Goal: Task Accomplishment & Management: Manage account settings

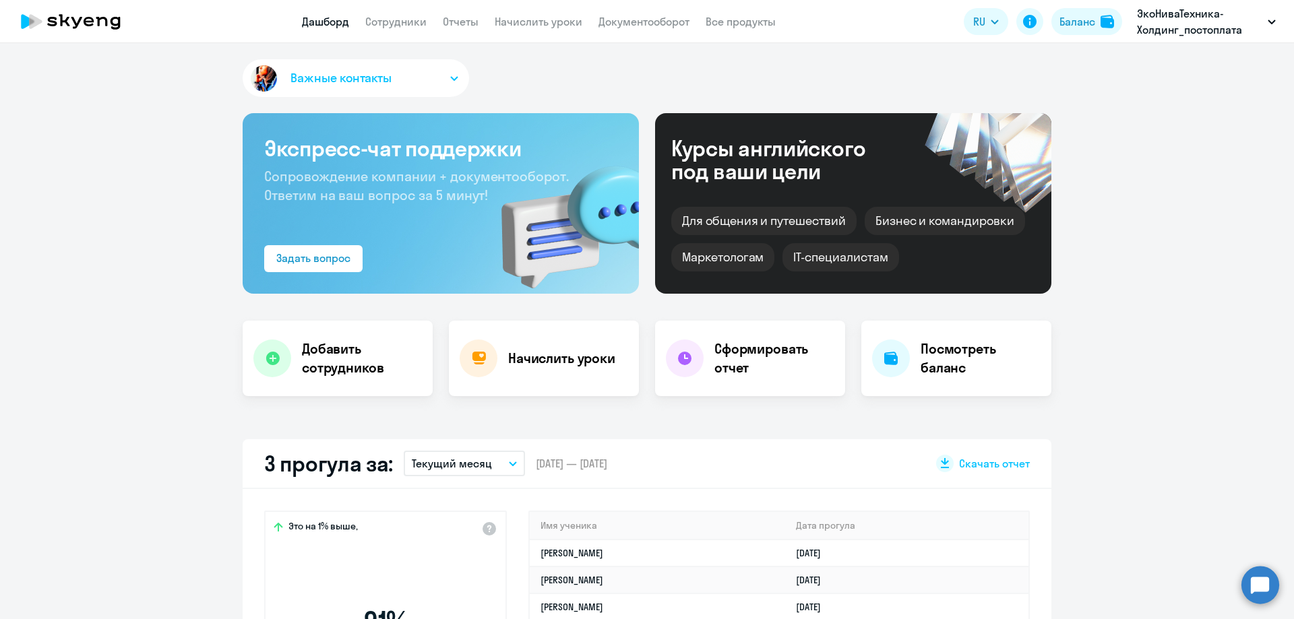
select select "30"
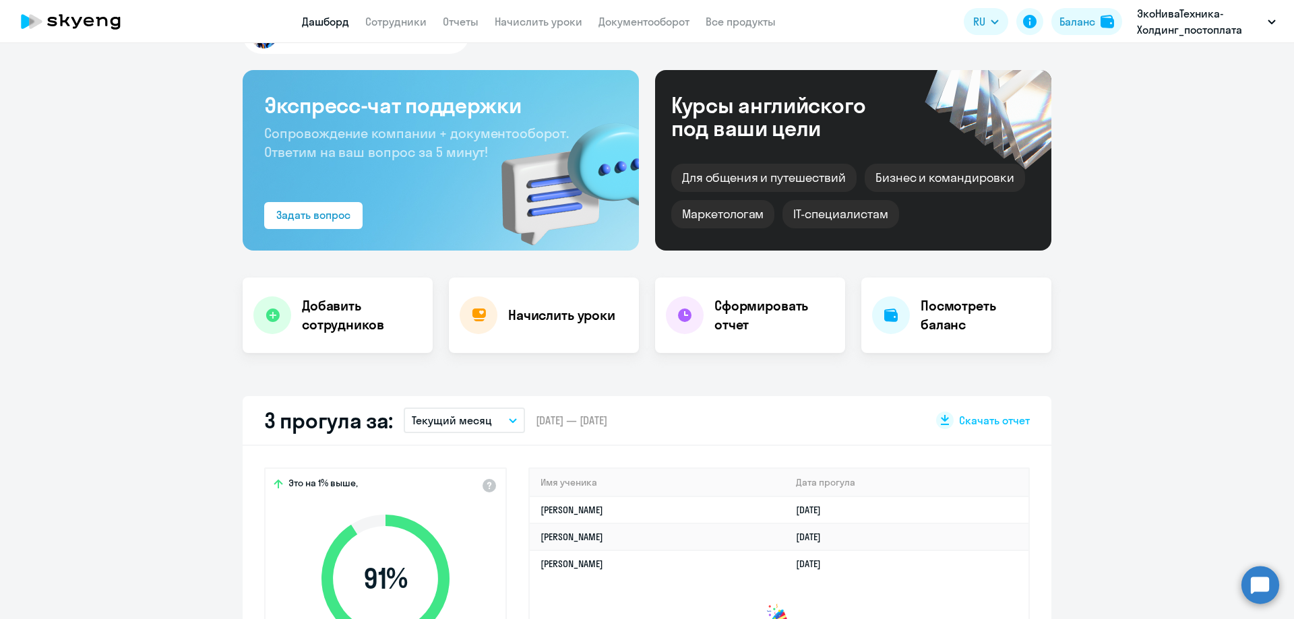
scroll to position [67, 0]
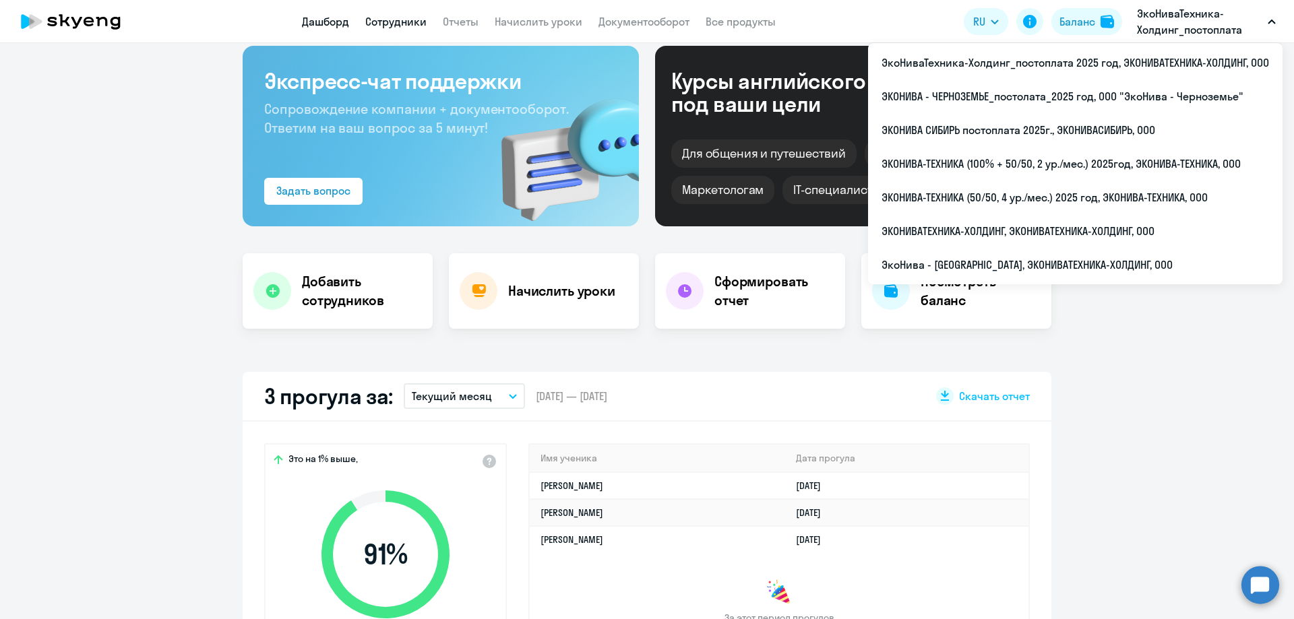
click at [377, 24] on link "Сотрудники" at bounding box center [395, 21] width 61 height 13
select select "30"
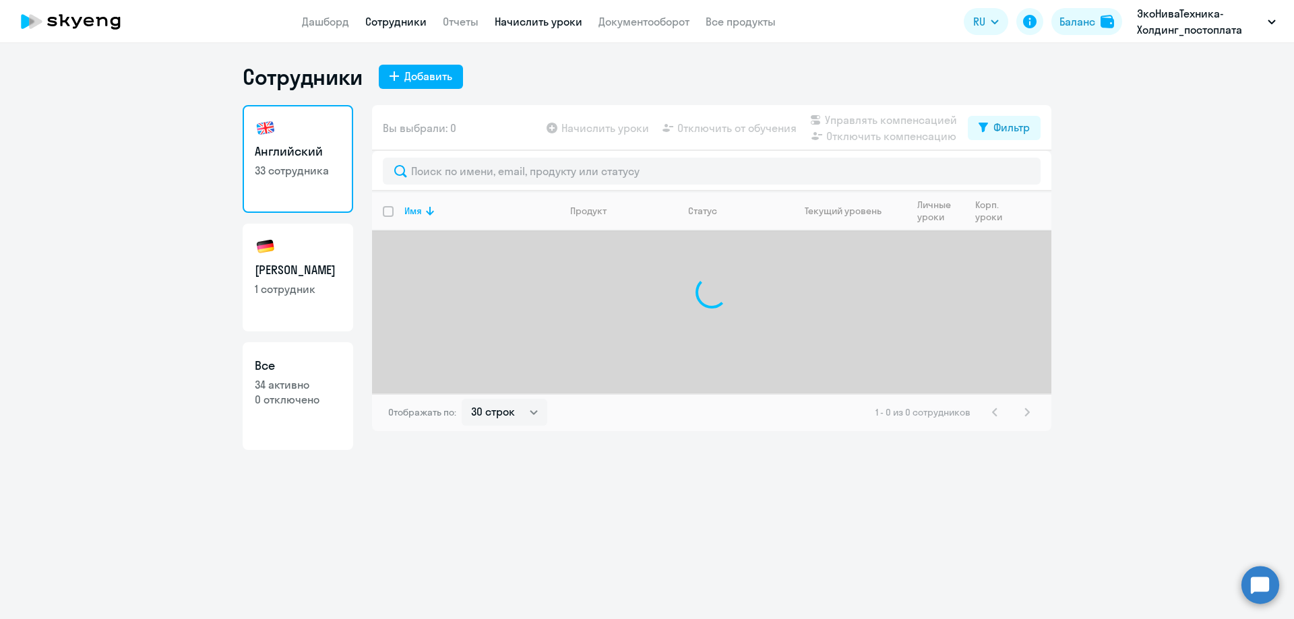
click at [505, 20] on link "Начислить уроки" at bounding box center [539, 21] width 88 height 13
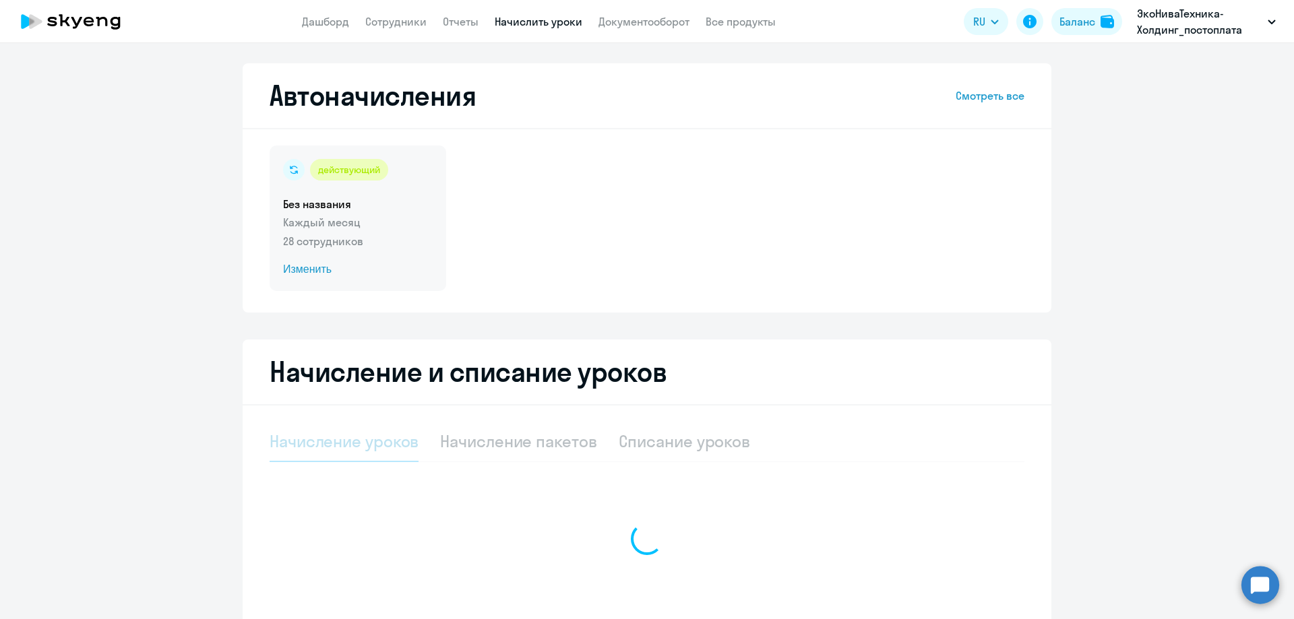
select select "10"
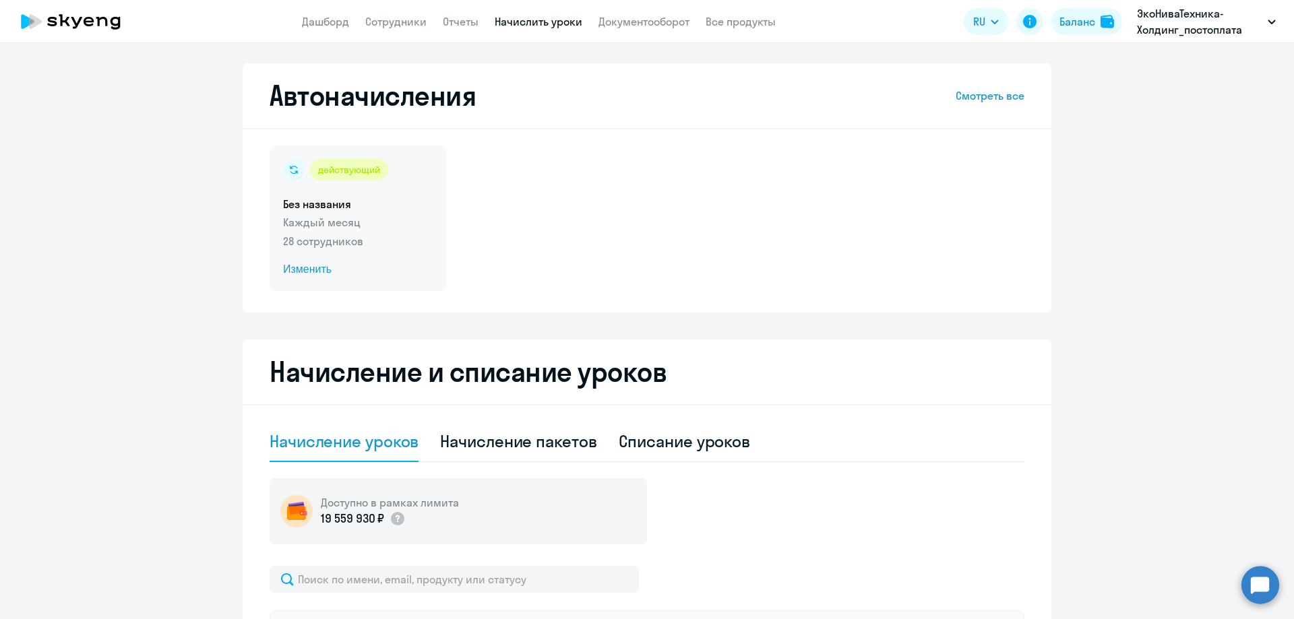
click at [306, 279] on div "действующий Без названия Каждый месяц 28 сотрудников Изменить" at bounding box center [358, 219] width 177 height 146
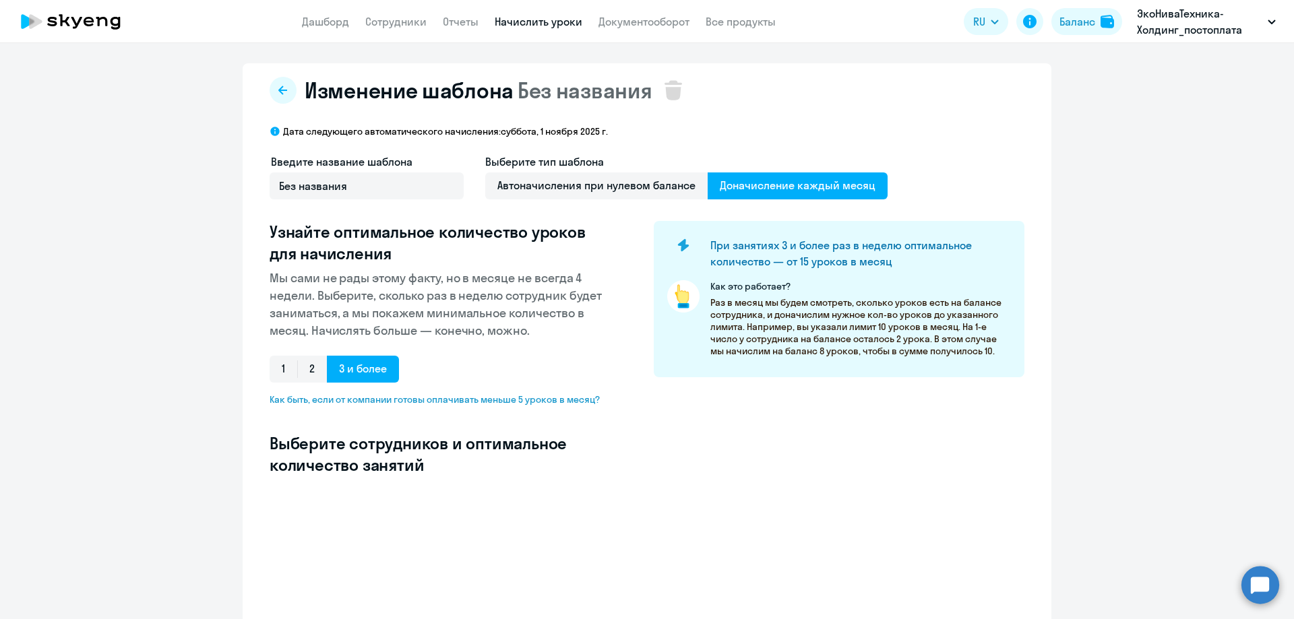
select select "10"
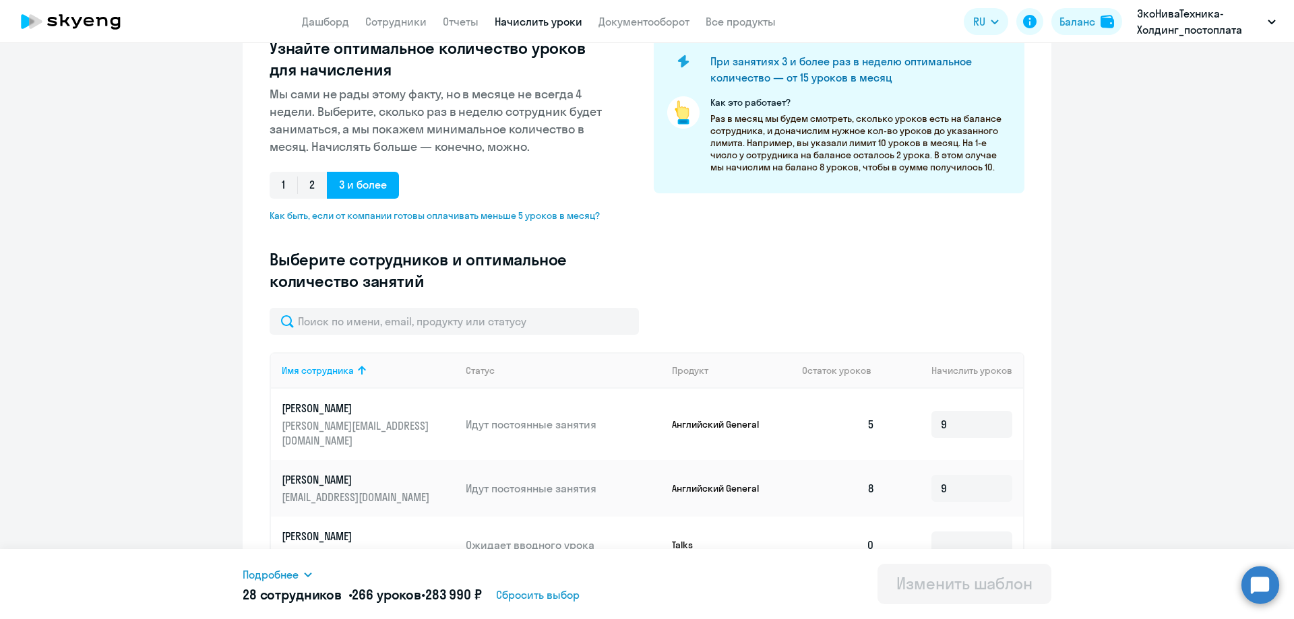
scroll to position [270, 0]
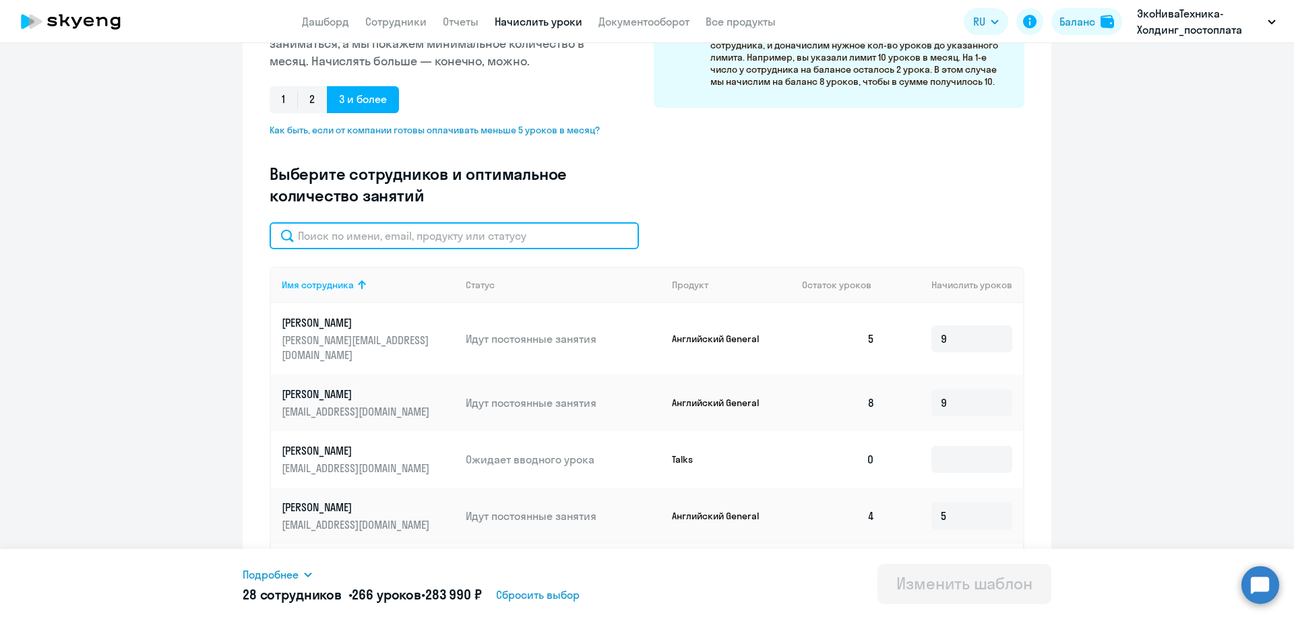
click at [371, 230] on input "text" at bounding box center [454, 235] width 369 height 27
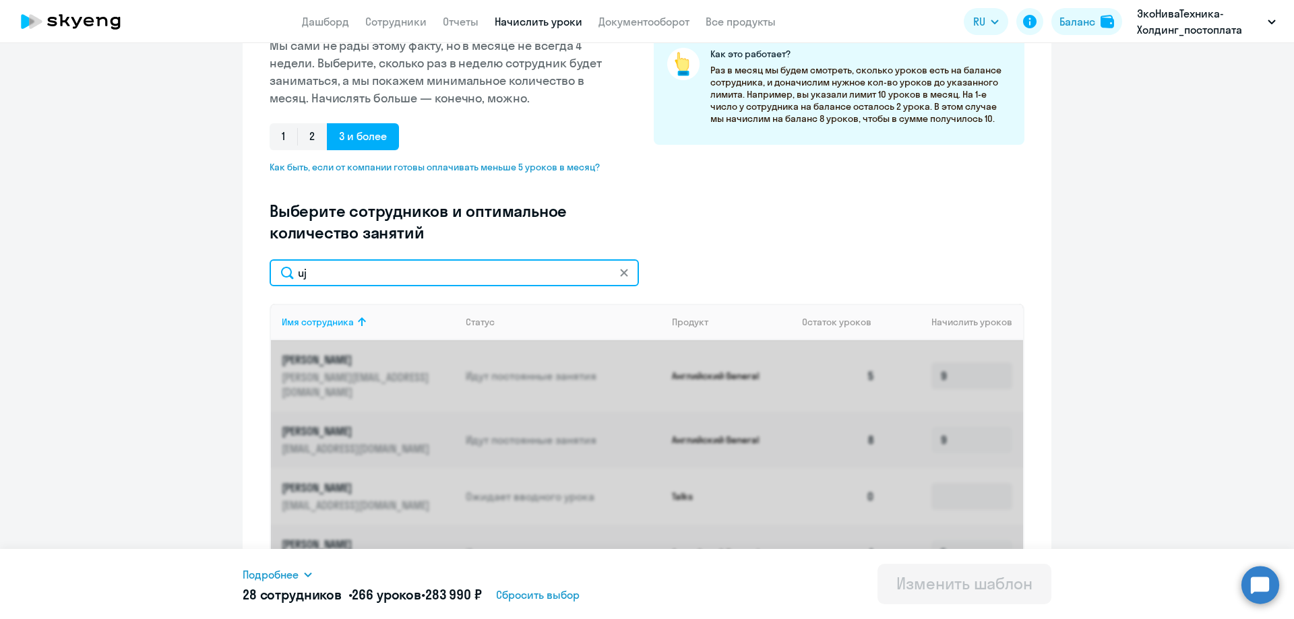
type input "u"
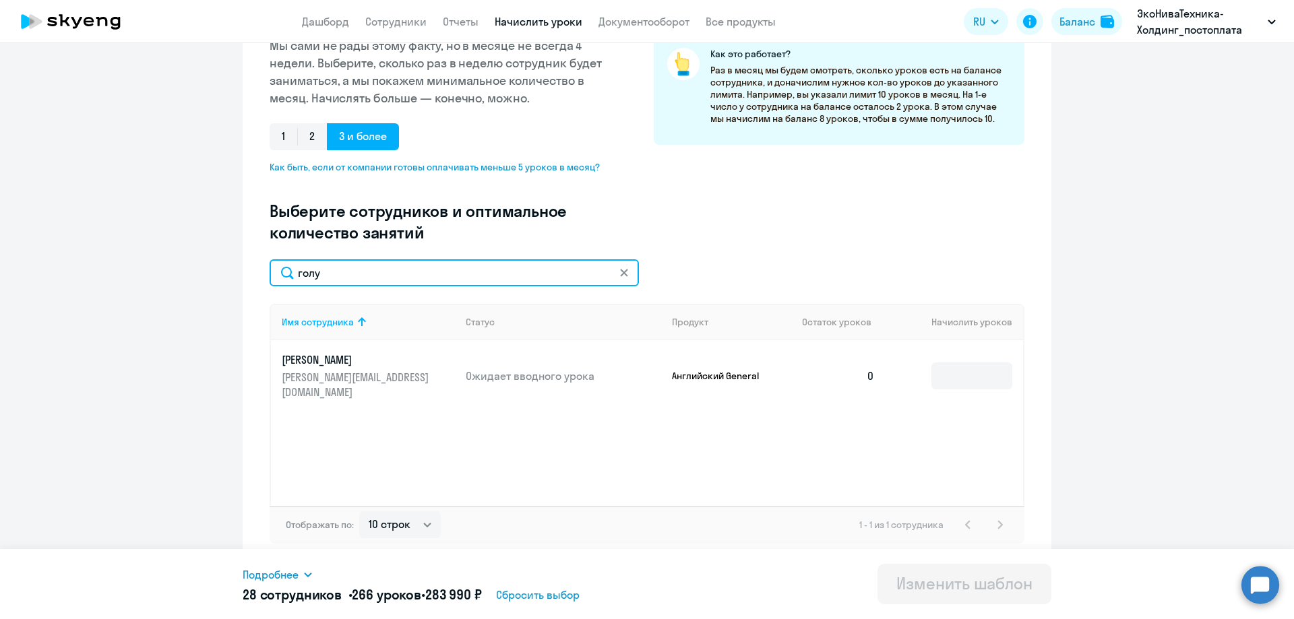
scroll to position [232, 0]
type input "[PERSON_NAME]"
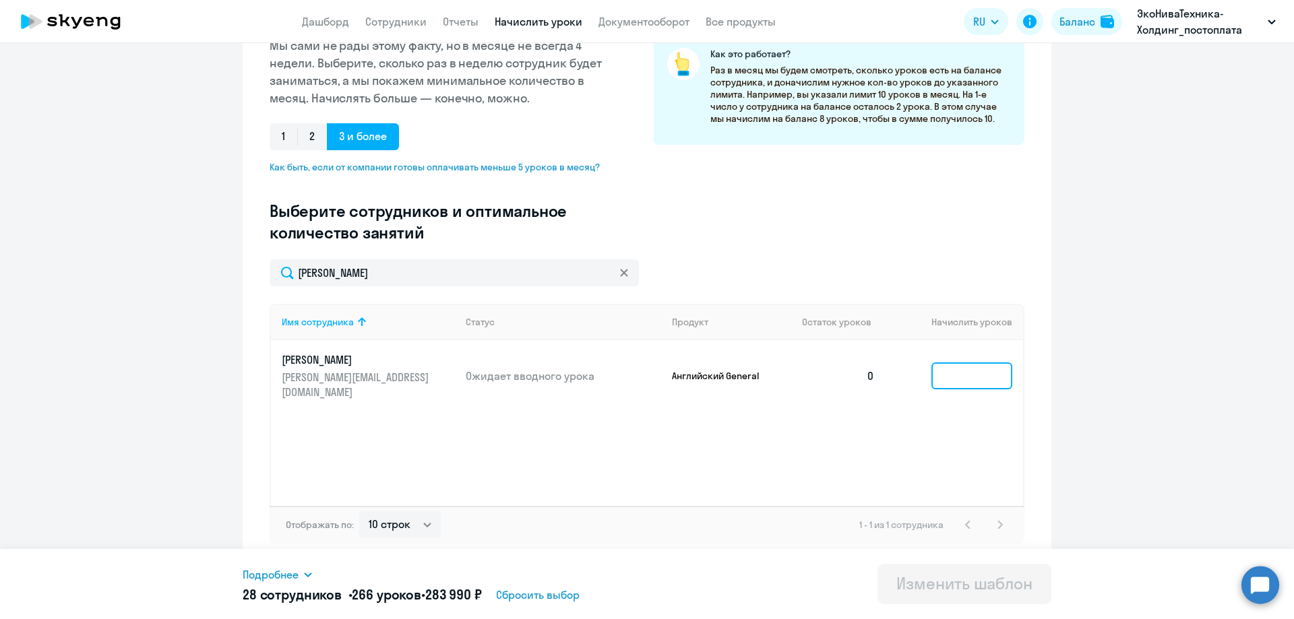
click at [958, 369] on input at bounding box center [971, 376] width 81 height 27
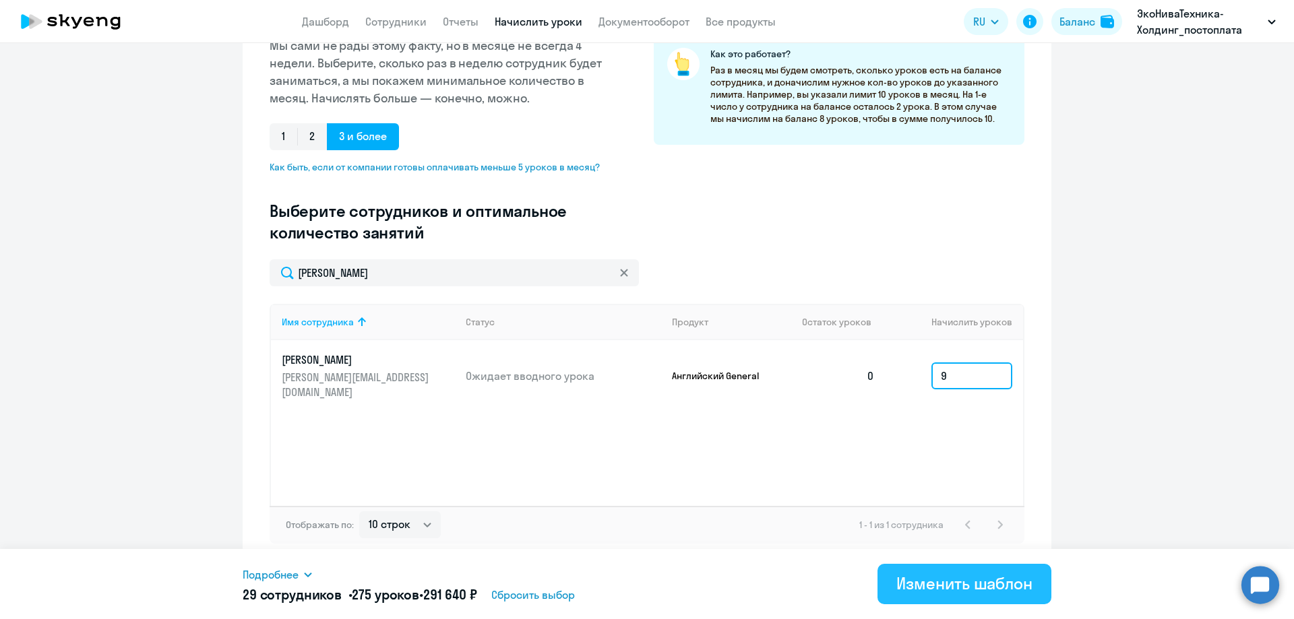
type input "9"
click at [1015, 592] on div "Изменить шаблон" at bounding box center [964, 584] width 136 height 22
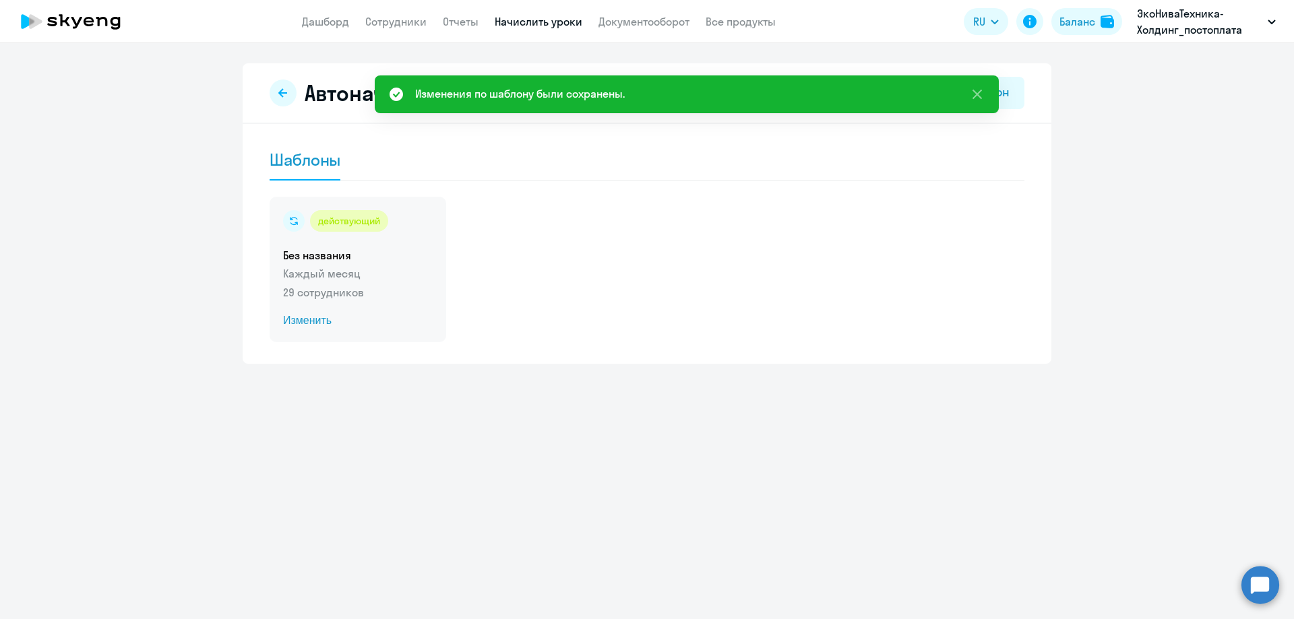
click at [307, 315] on span "Изменить" at bounding box center [358, 321] width 150 height 16
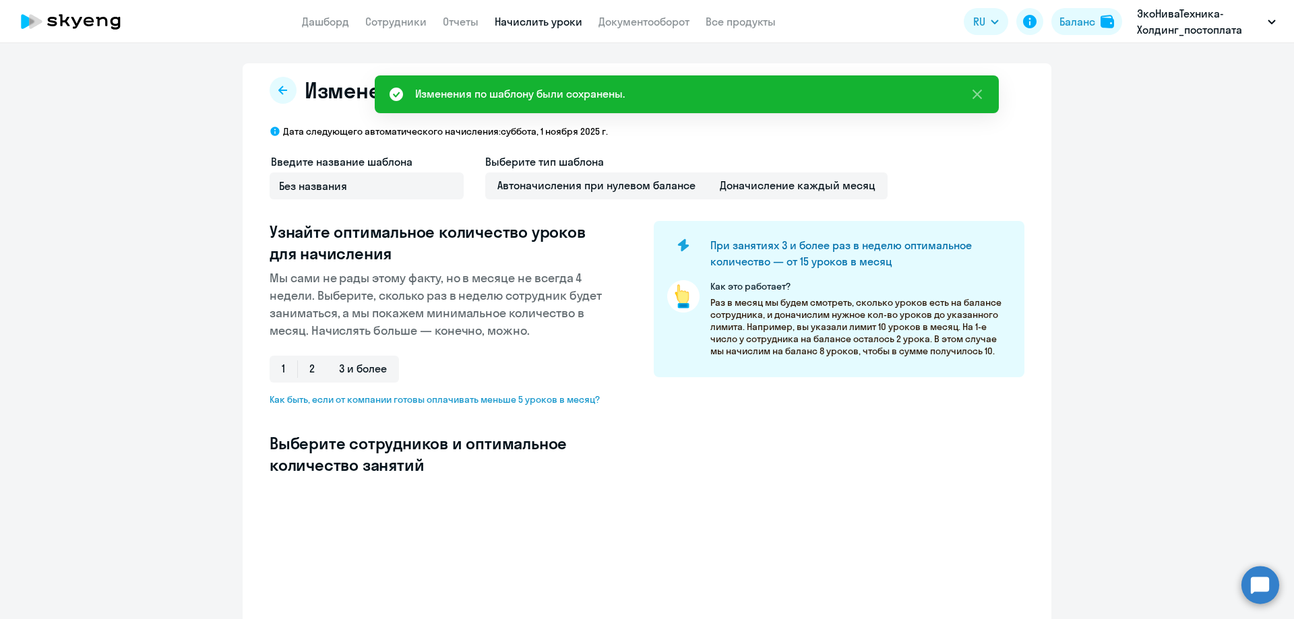
select select "10"
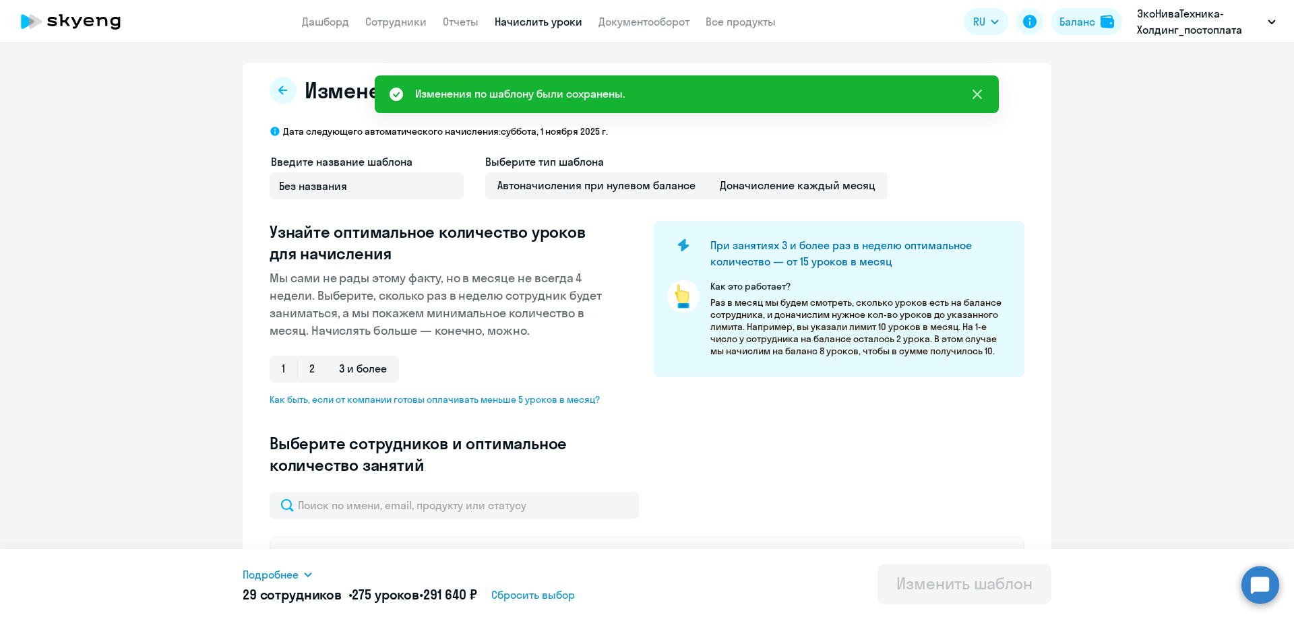
click at [980, 96] on icon at bounding box center [976, 94] width 9 height 9
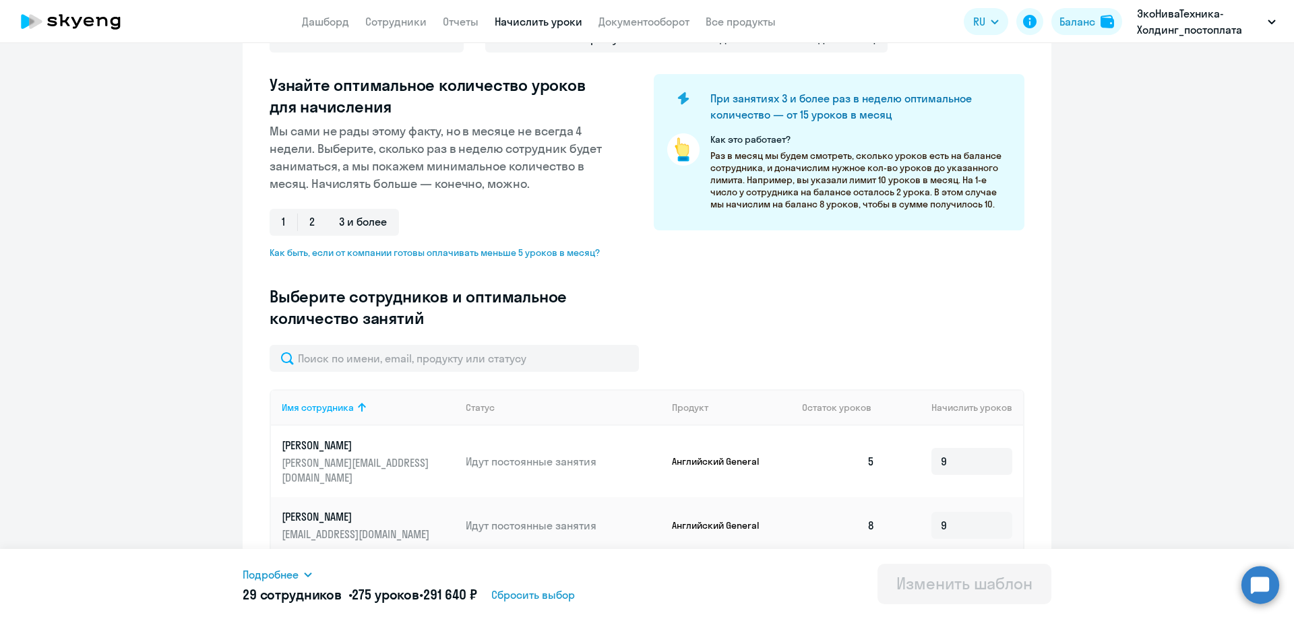
scroll to position [270, 0]
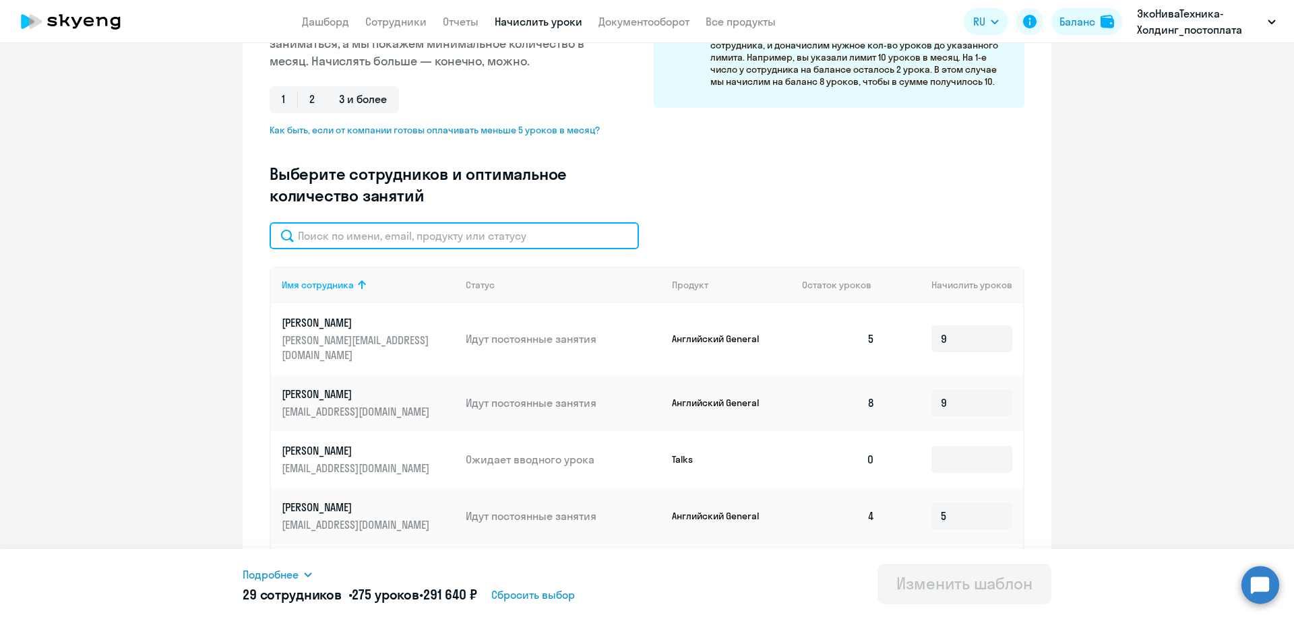
click at [447, 236] on input "text" at bounding box center [454, 235] width 369 height 27
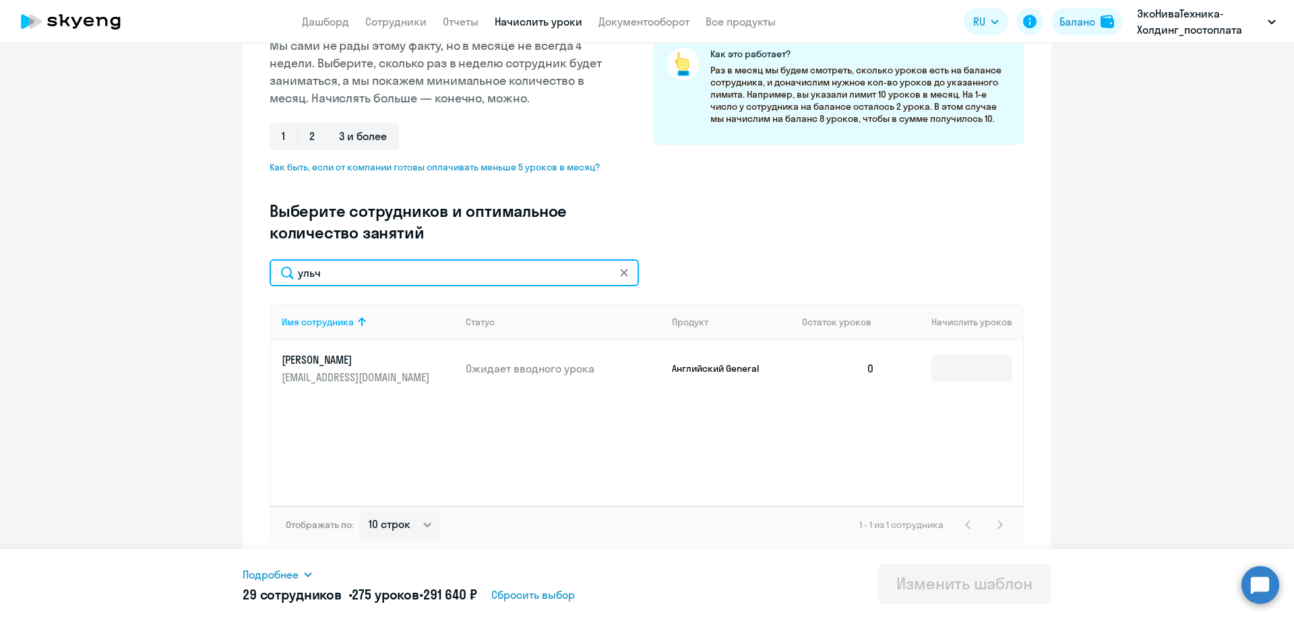
scroll to position [232, 0]
type input "ульч"
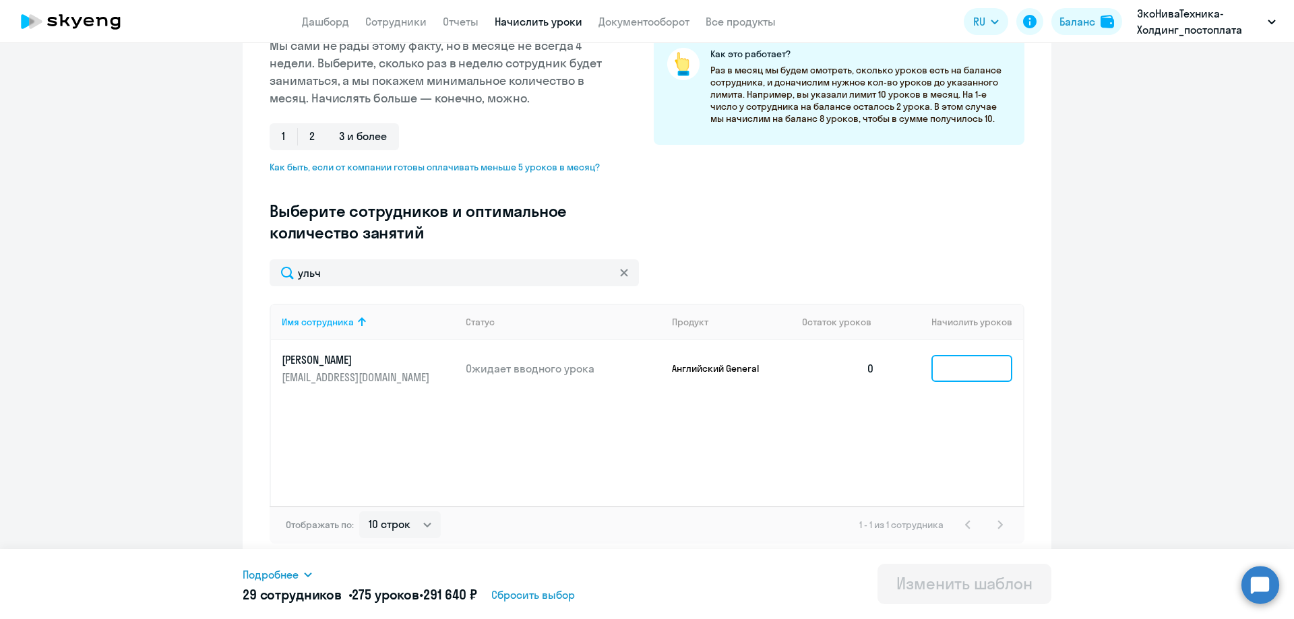
click at [950, 373] on input at bounding box center [971, 368] width 81 height 27
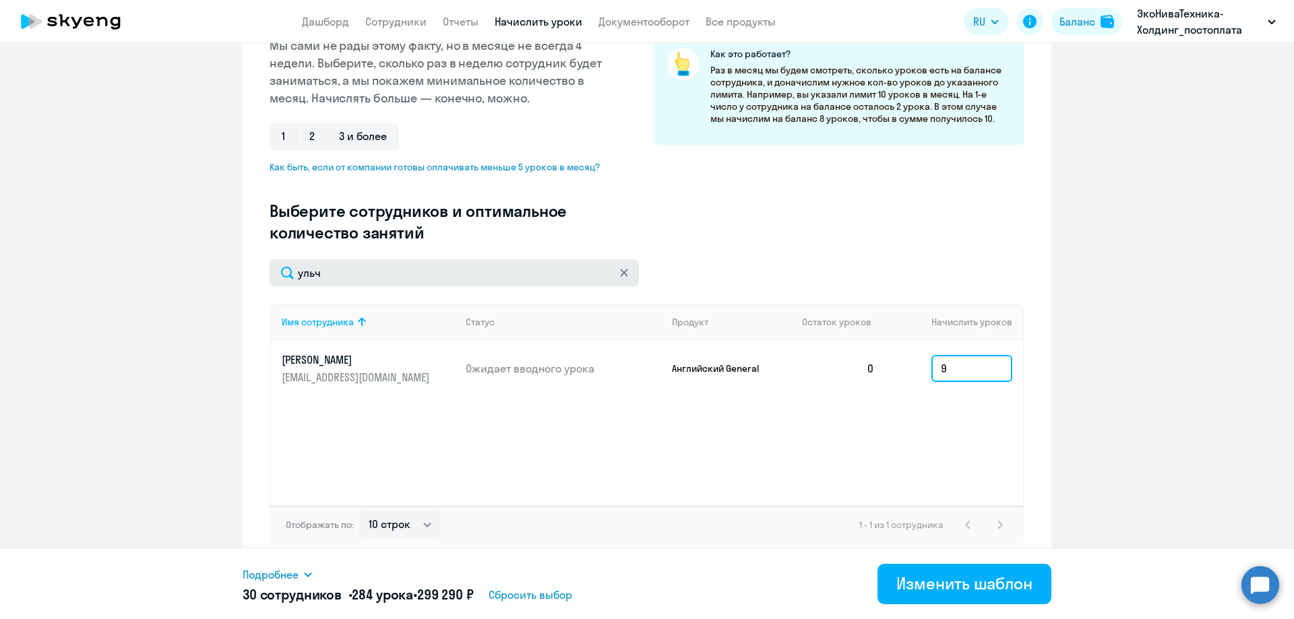
type input "9"
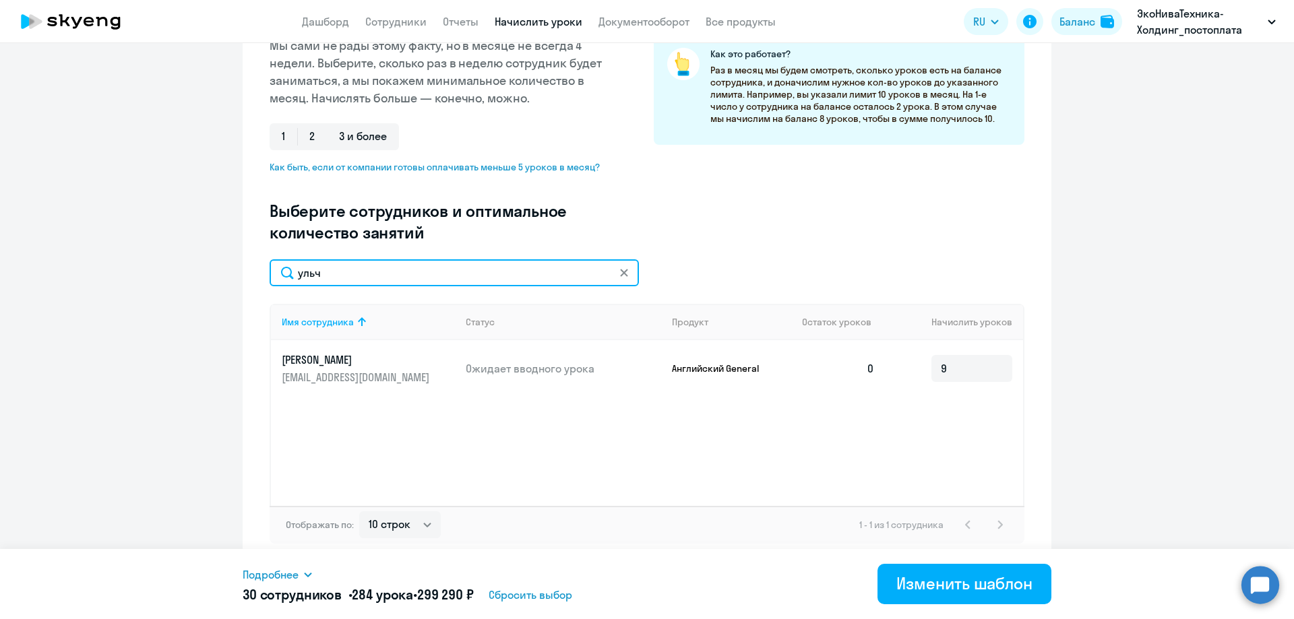
drag, startPoint x: 313, startPoint y: 270, endPoint x: 210, endPoint y: 249, distance: 105.1
click at [211, 249] on ng-component "Изменение шаблона Без названия Дата следующего автоматического начисления: [DAT…" at bounding box center [647, 198] width 1294 height 734
type input "сморо"
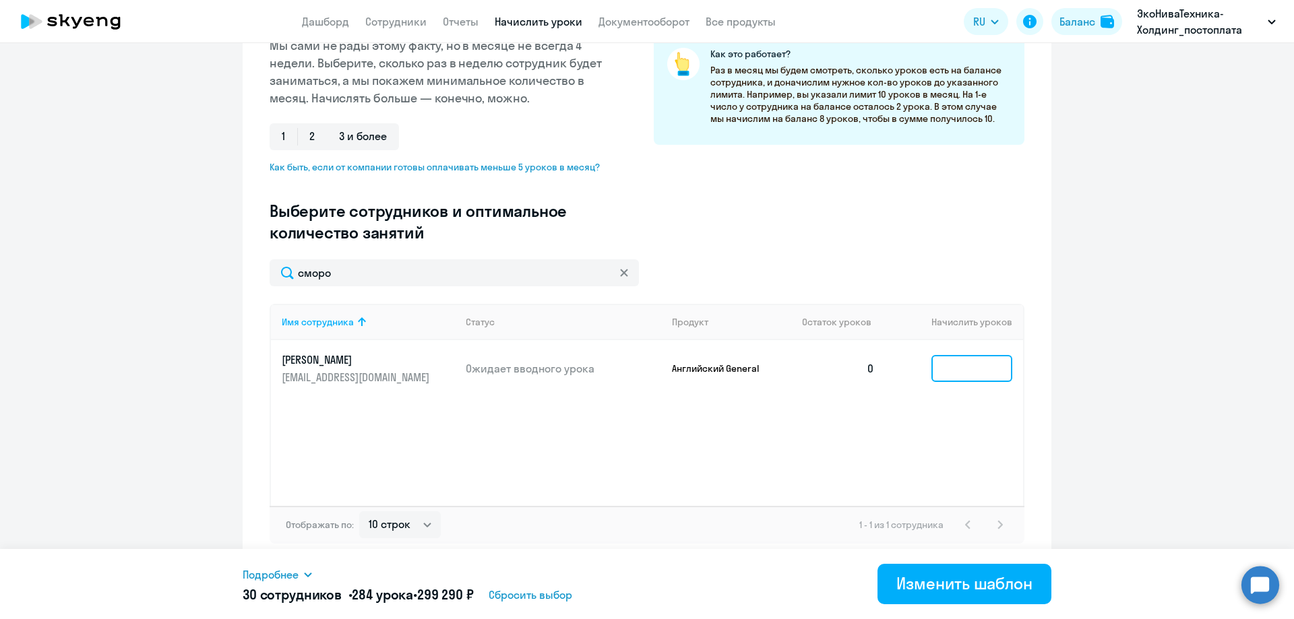
click at [971, 367] on input at bounding box center [971, 368] width 81 height 27
type input "9"
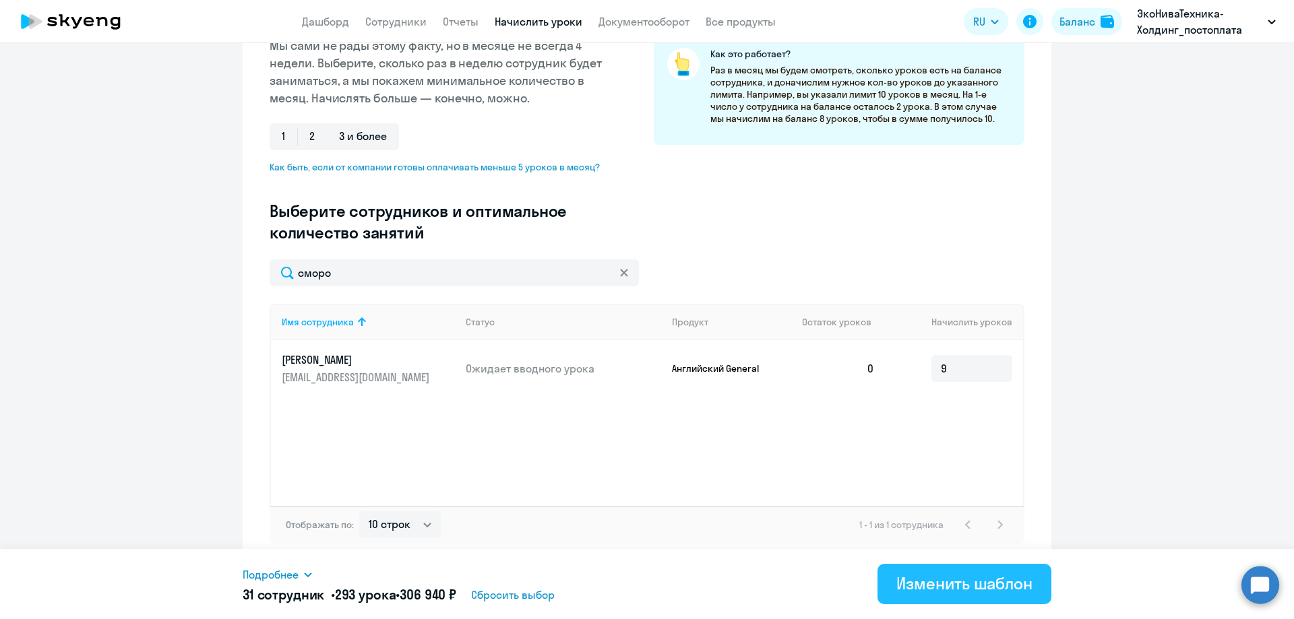
click at [989, 579] on div "Изменить шаблон" at bounding box center [964, 584] width 136 height 22
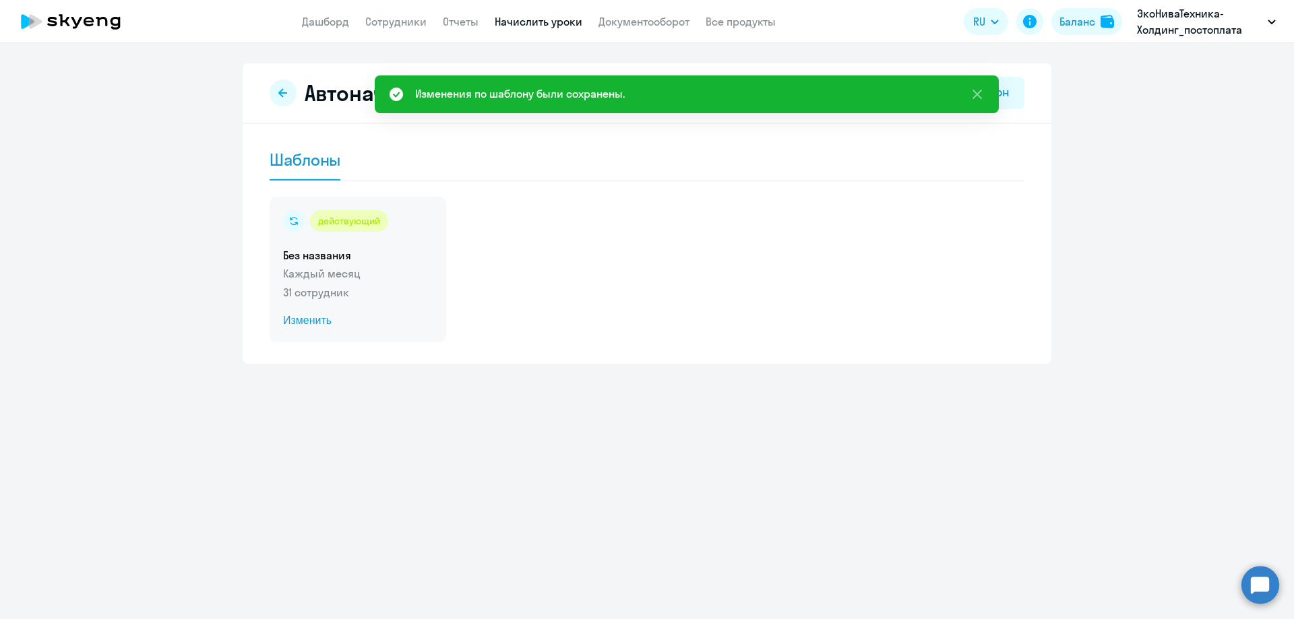
click at [313, 321] on span "Изменить" at bounding box center [358, 321] width 150 height 16
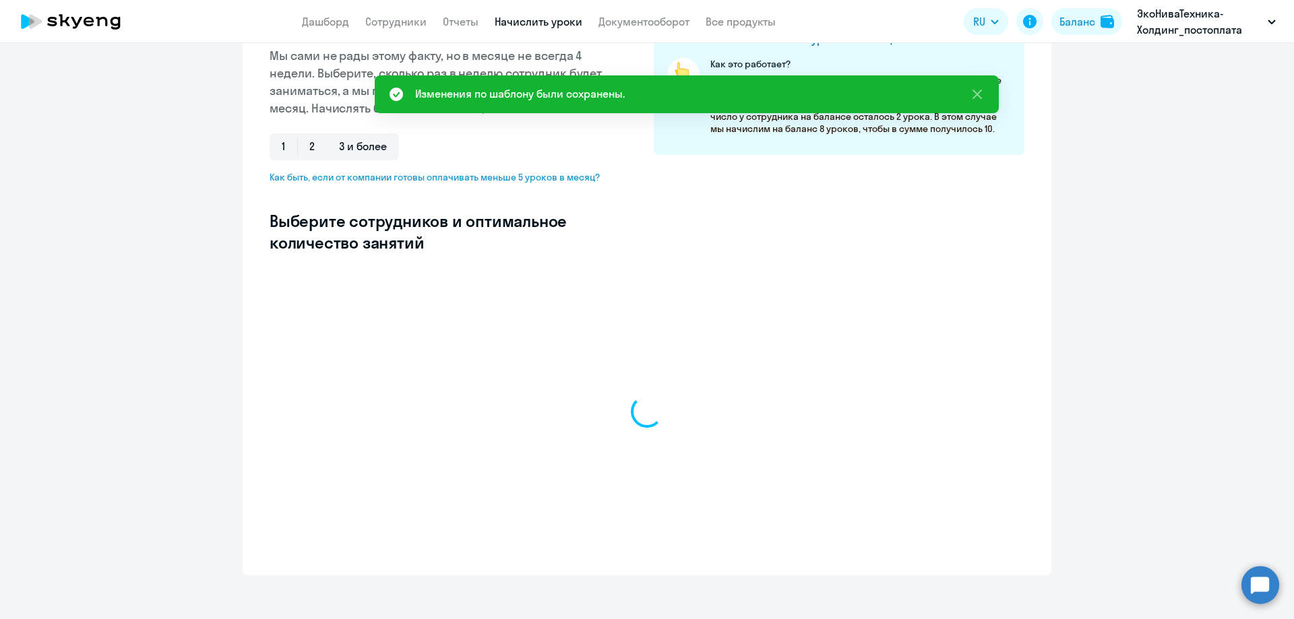
select select "10"
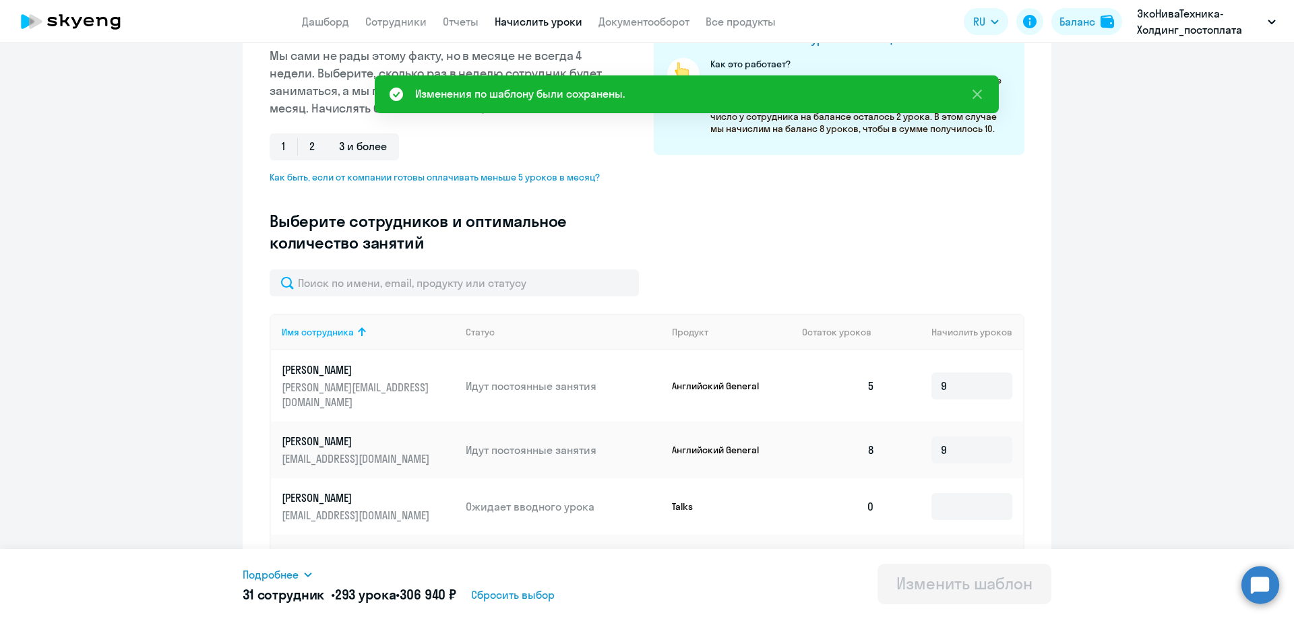
scroll to position [337, 0]
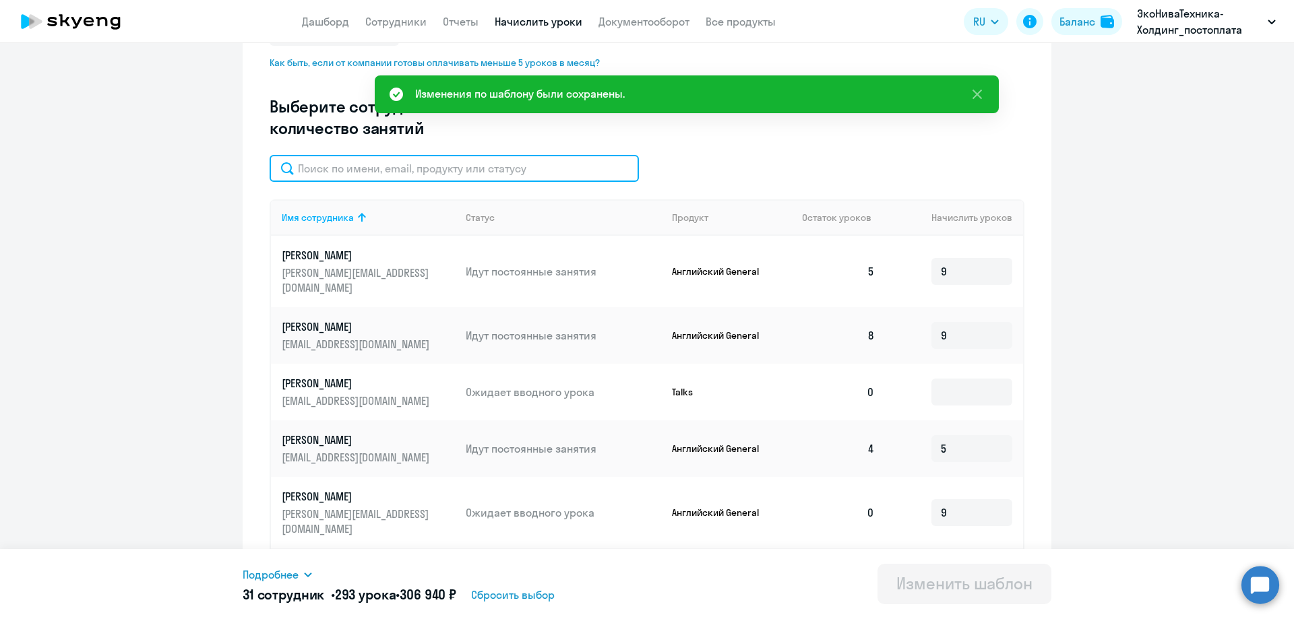
click at [360, 172] on input "text" at bounding box center [454, 168] width 369 height 27
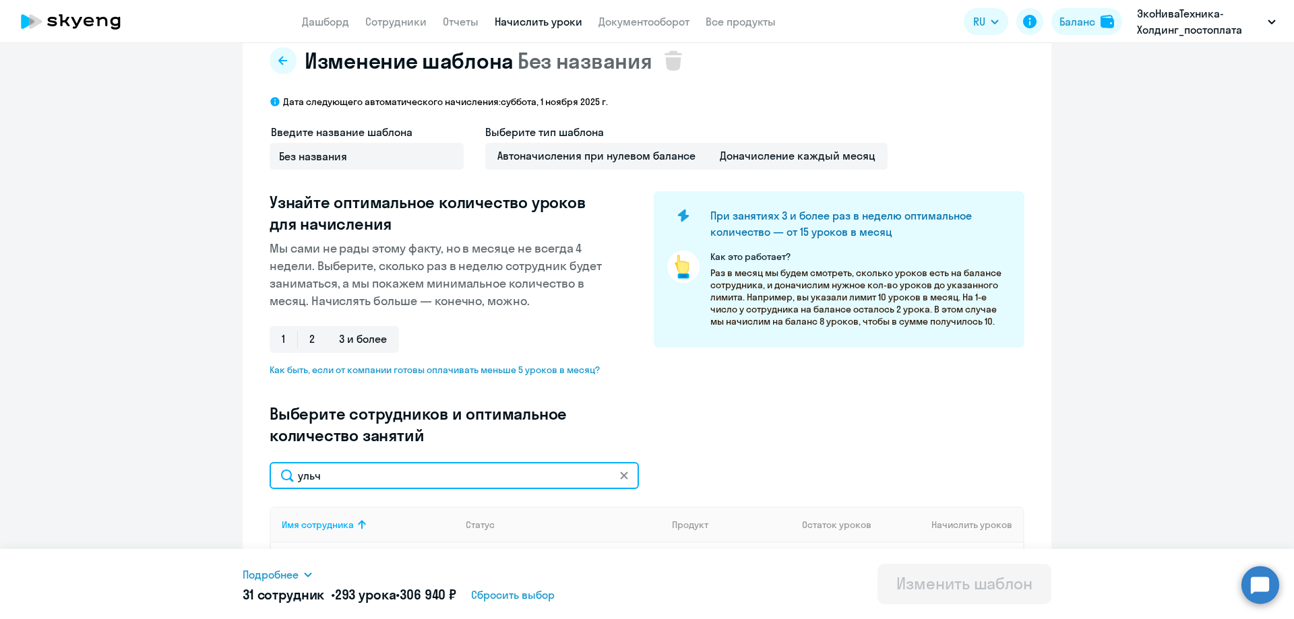
scroll to position [0, 0]
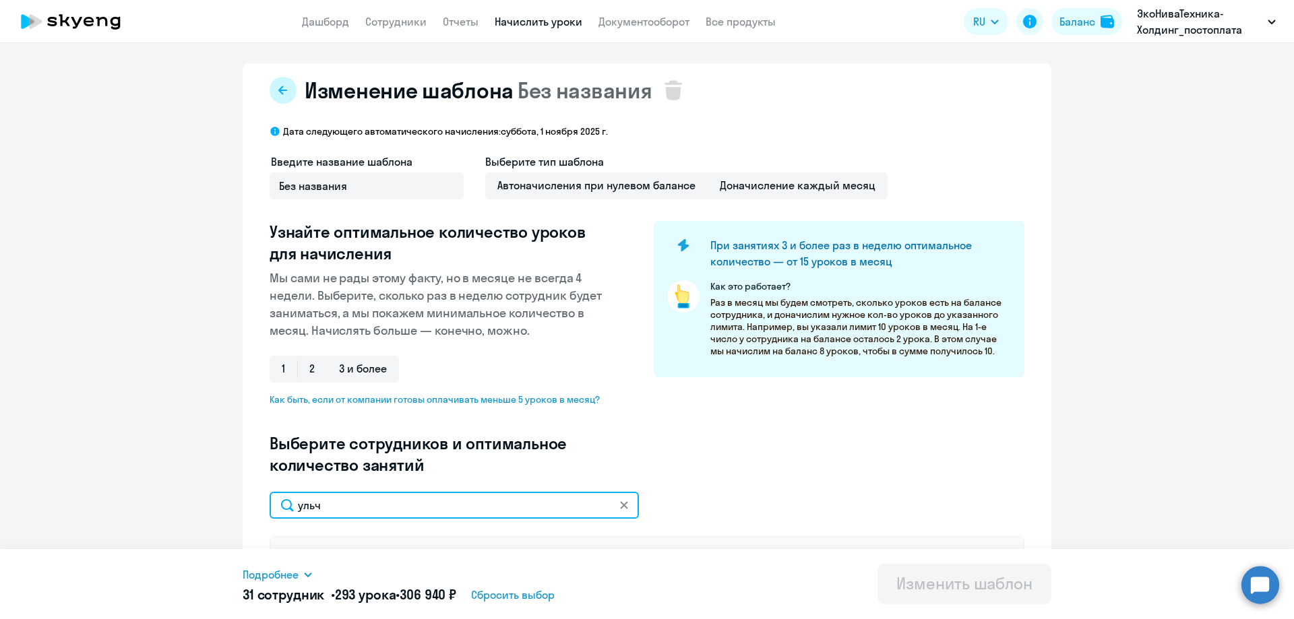
type input "ульч"
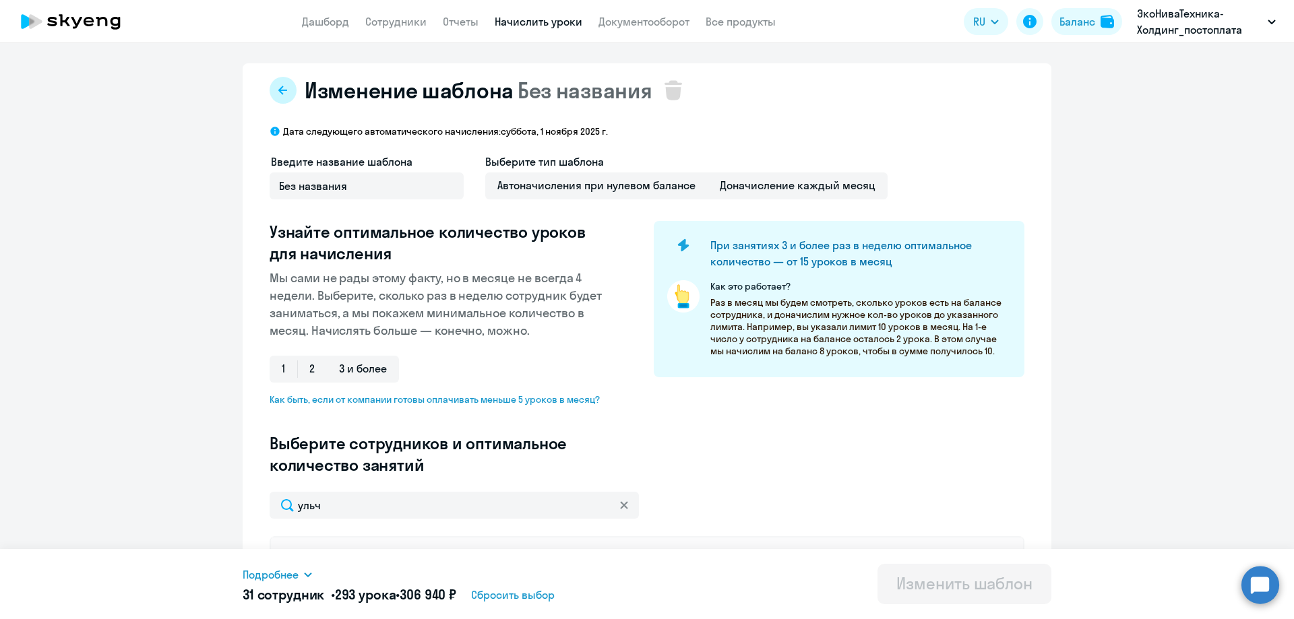
click at [278, 92] on icon at bounding box center [283, 90] width 11 height 11
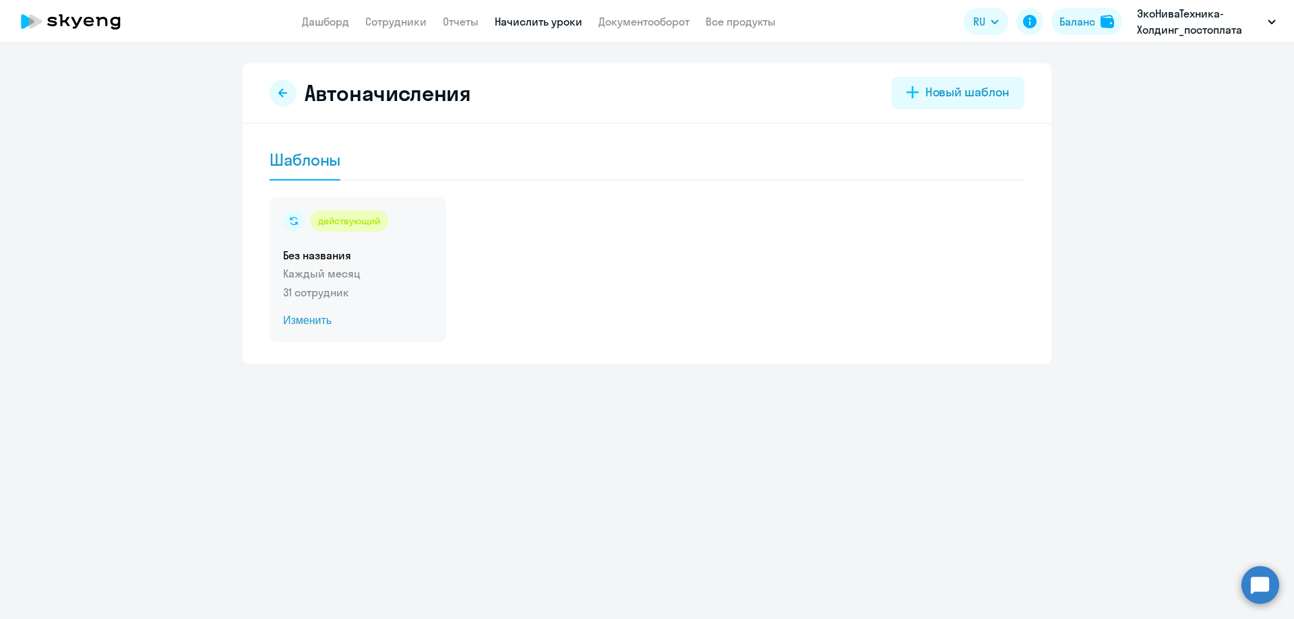
click at [323, 321] on span "Изменить" at bounding box center [358, 321] width 150 height 16
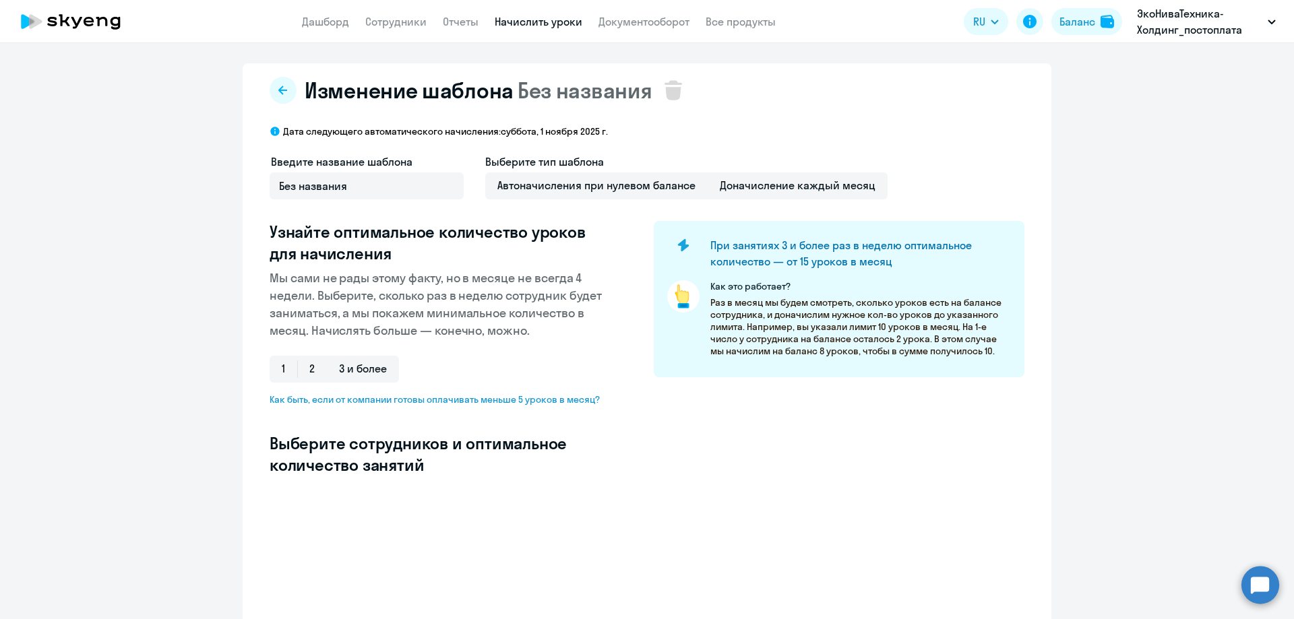
select select "10"
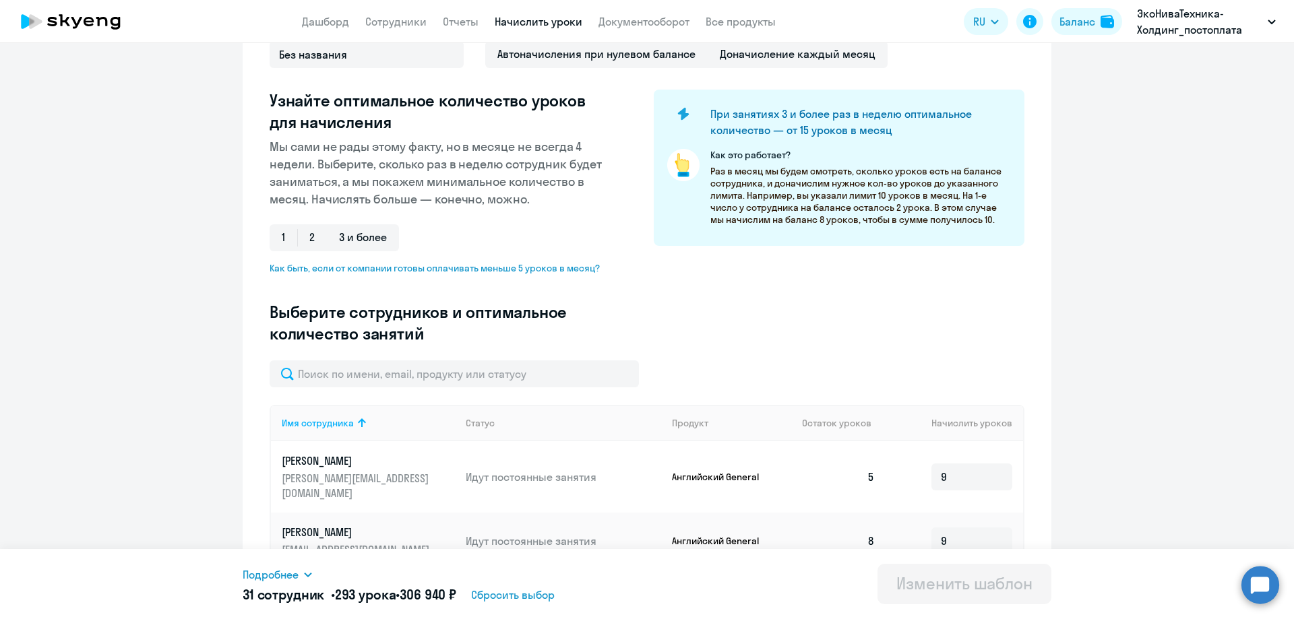
scroll to position [135, 0]
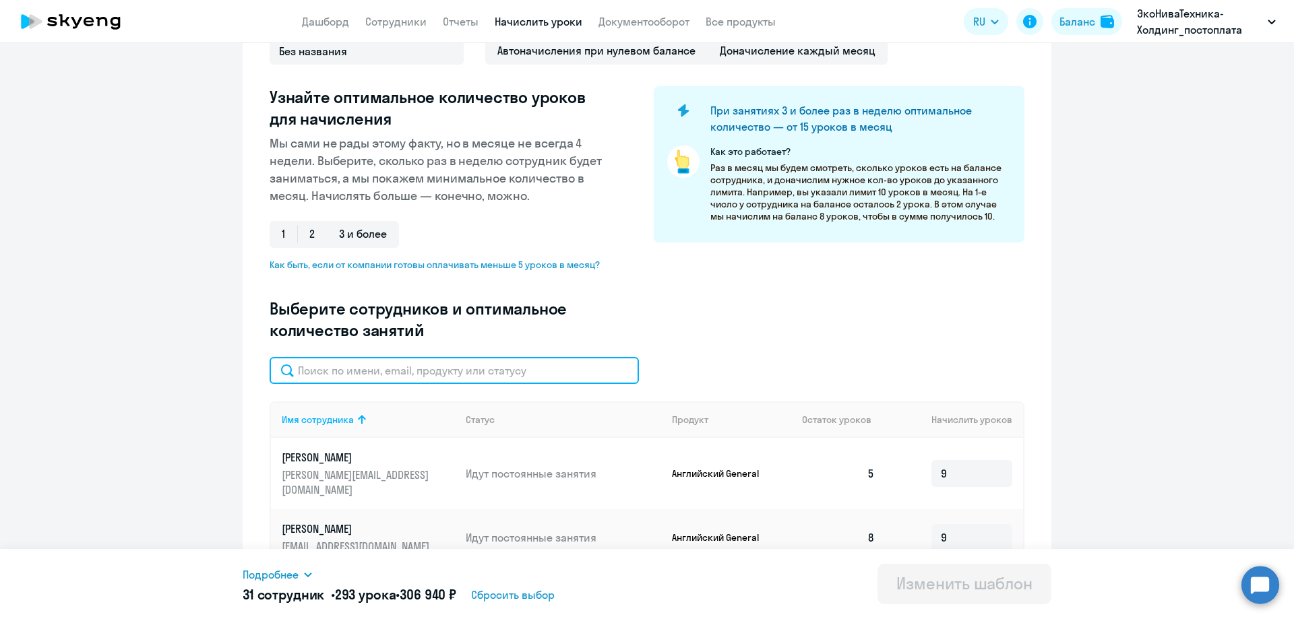
click at [386, 367] on input "text" at bounding box center [454, 370] width 369 height 27
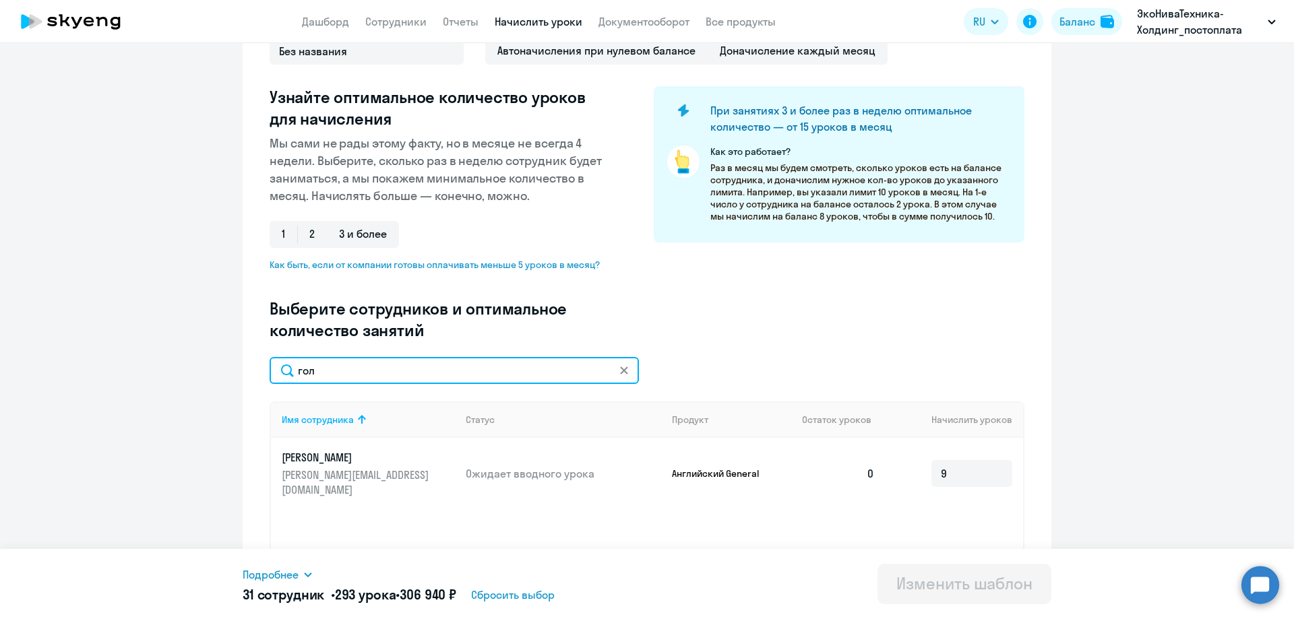
scroll to position [0, 0]
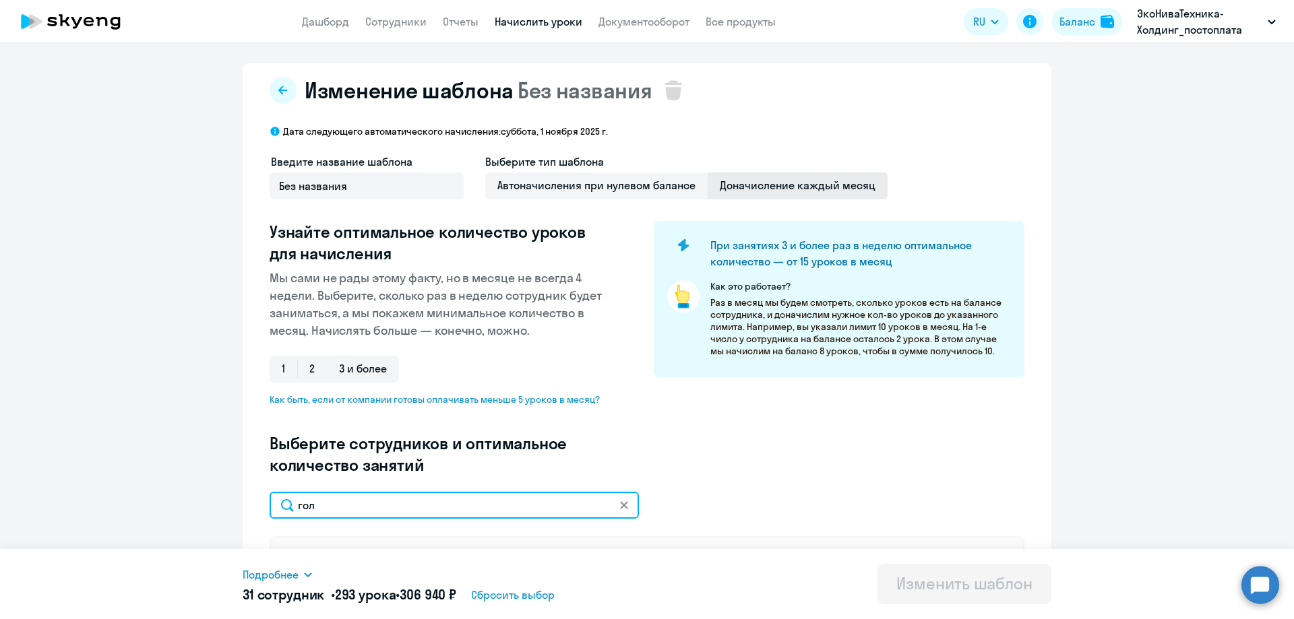
type input "гол"
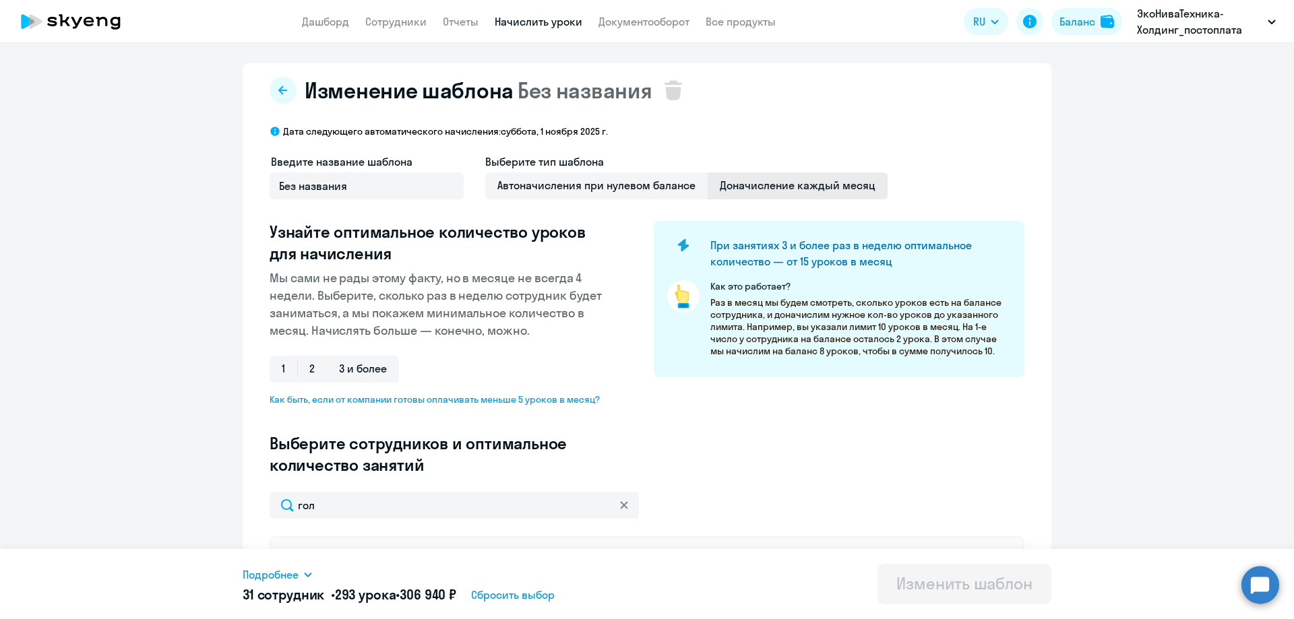
click at [783, 197] on span "Доначисление каждый месяц" at bounding box center [798, 185] width 180 height 27
click at [0, 0] on input "Доначисление каждый месяц" at bounding box center [0, 0] width 0 height 0
click at [576, 191] on span "Автоначисления при нулевом балансе" at bounding box center [596, 185] width 222 height 27
click at [0, 0] on input "Автоначисления при нулевом балансе" at bounding box center [0, 0] width 0 height 0
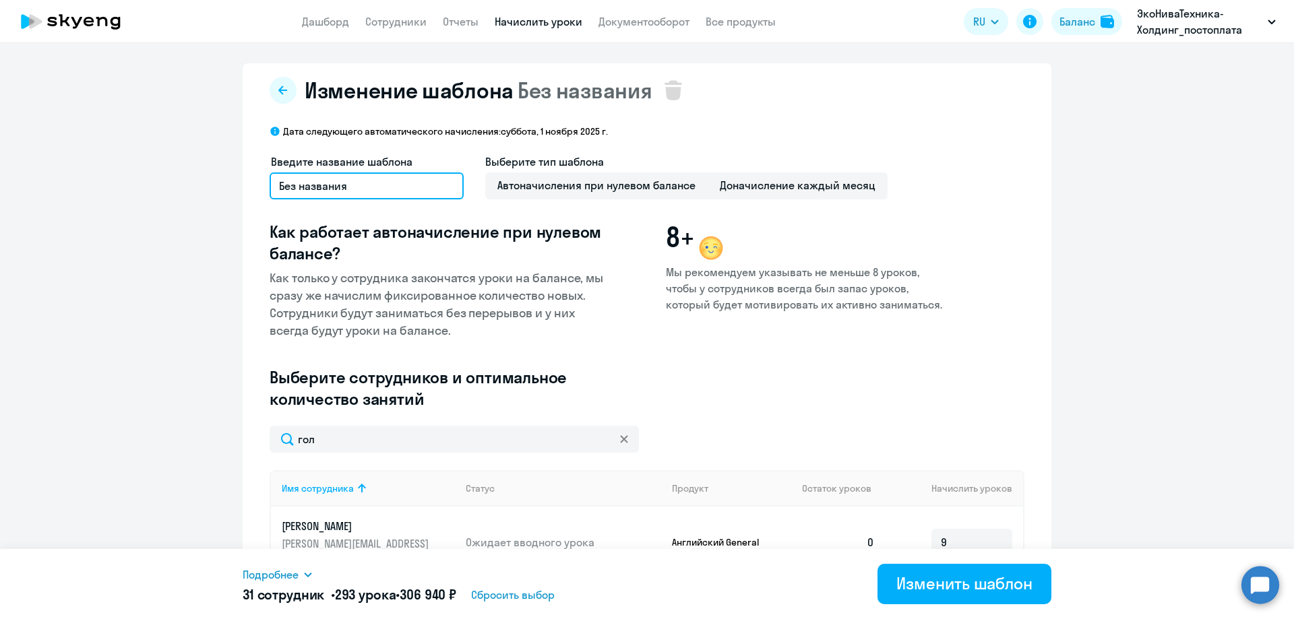
click at [429, 179] on input "Без названия" at bounding box center [367, 185] width 194 height 27
click at [281, 92] on icon at bounding box center [283, 90] width 11 height 11
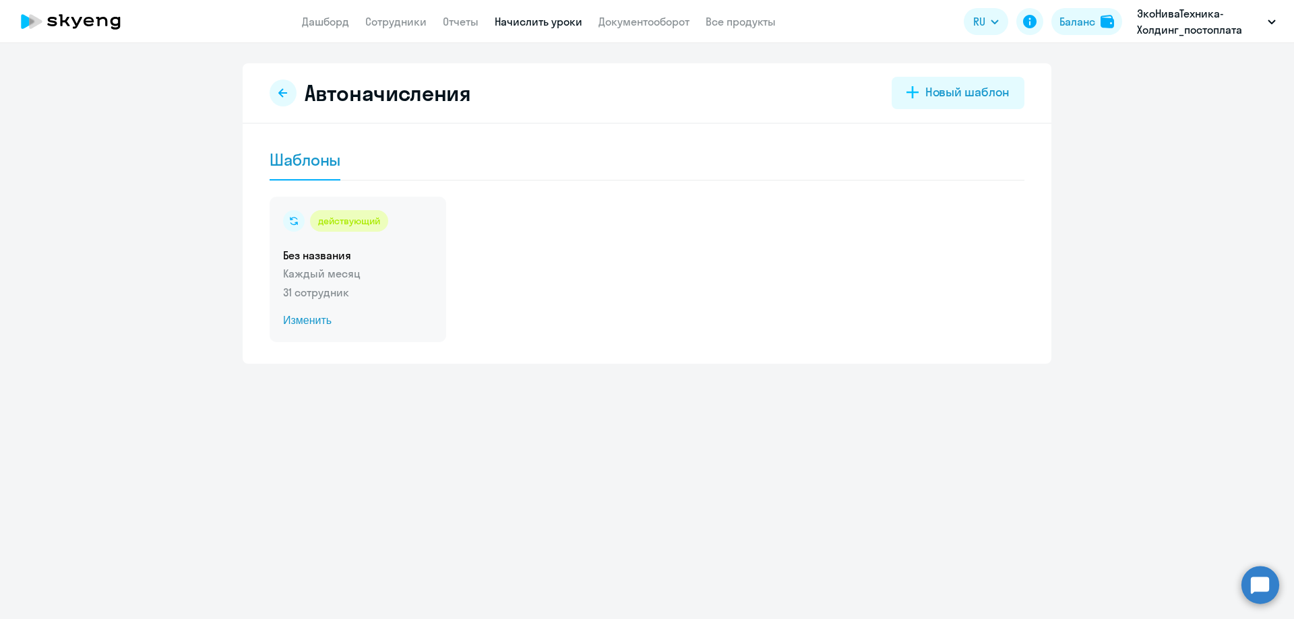
click at [317, 322] on span "Изменить" at bounding box center [358, 321] width 150 height 16
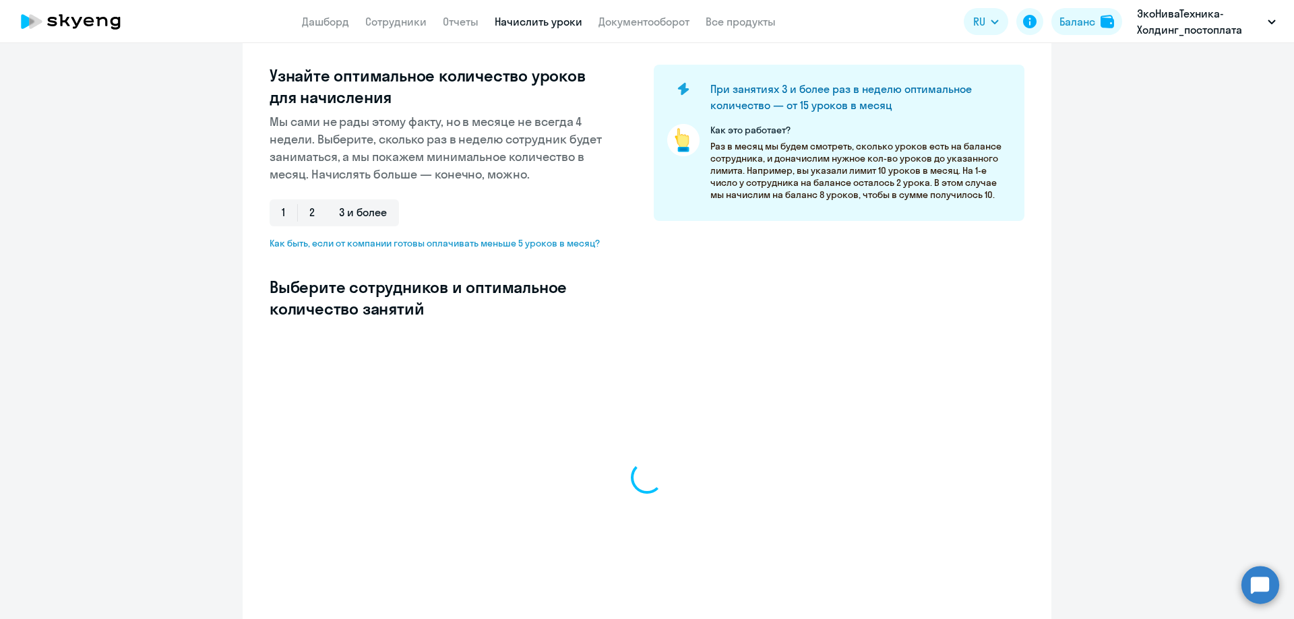
select select "10"
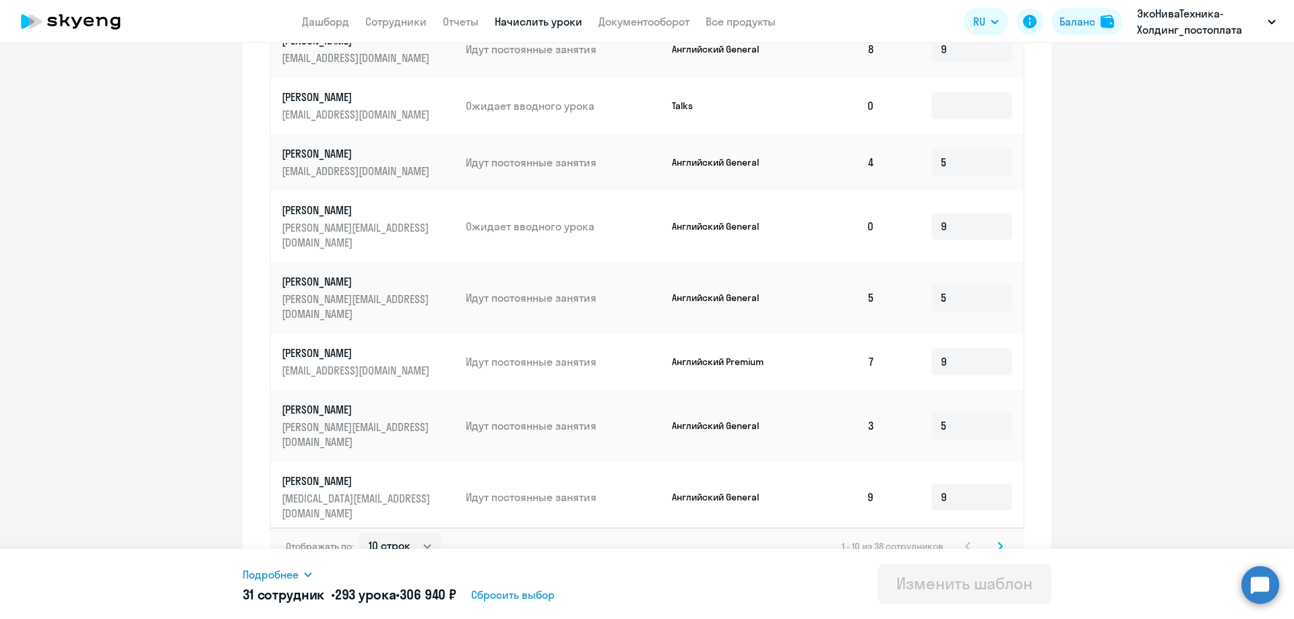
scroll to position [633, 0]
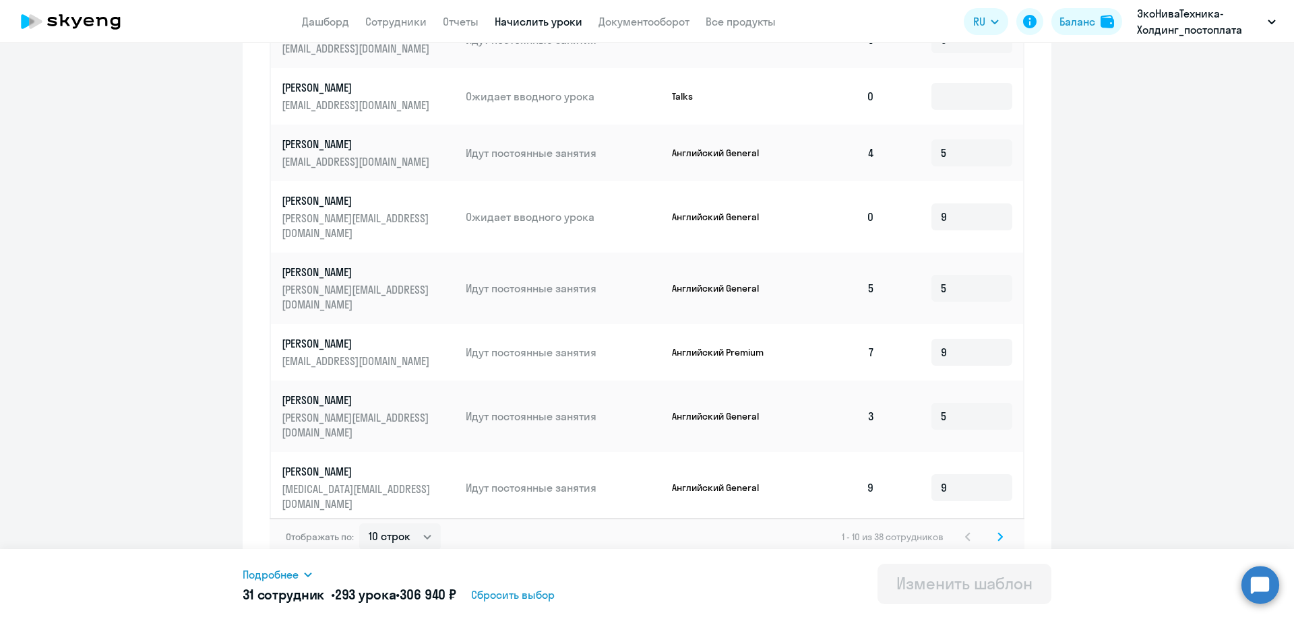
click at [996, 530] on svg-icon at bounding box center [1000, 537] width 16 height 16
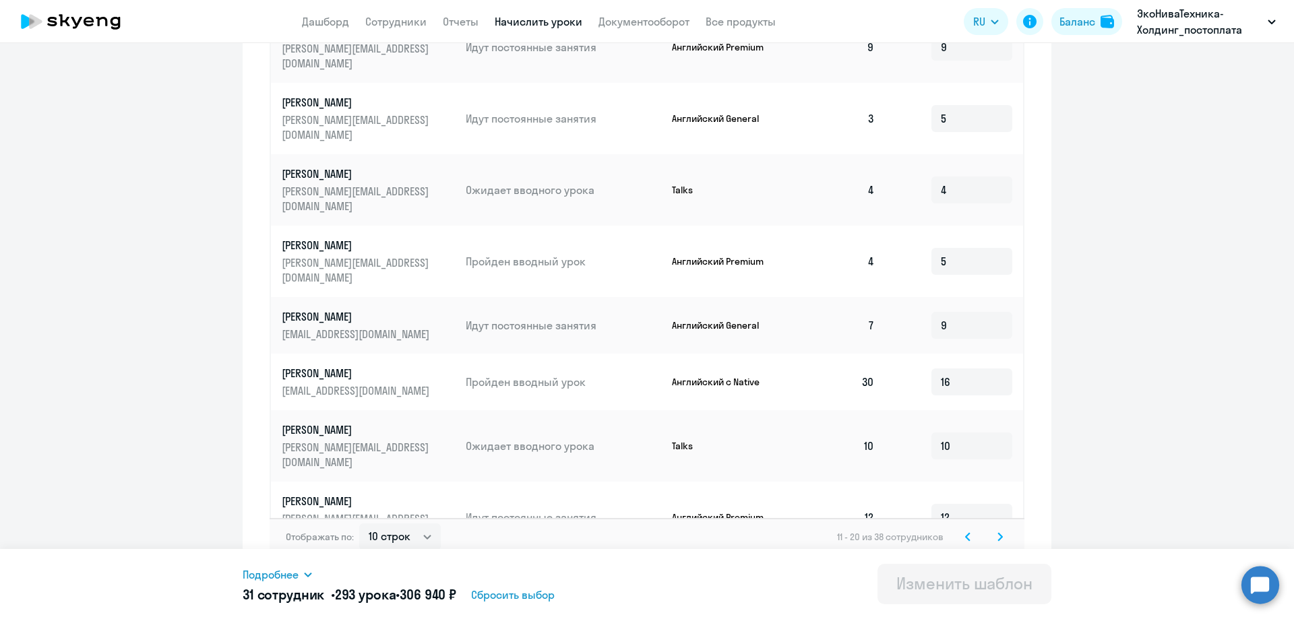
click at [999, 532] on svg-icon at bounding box center [1000, 537] width 16 height 16
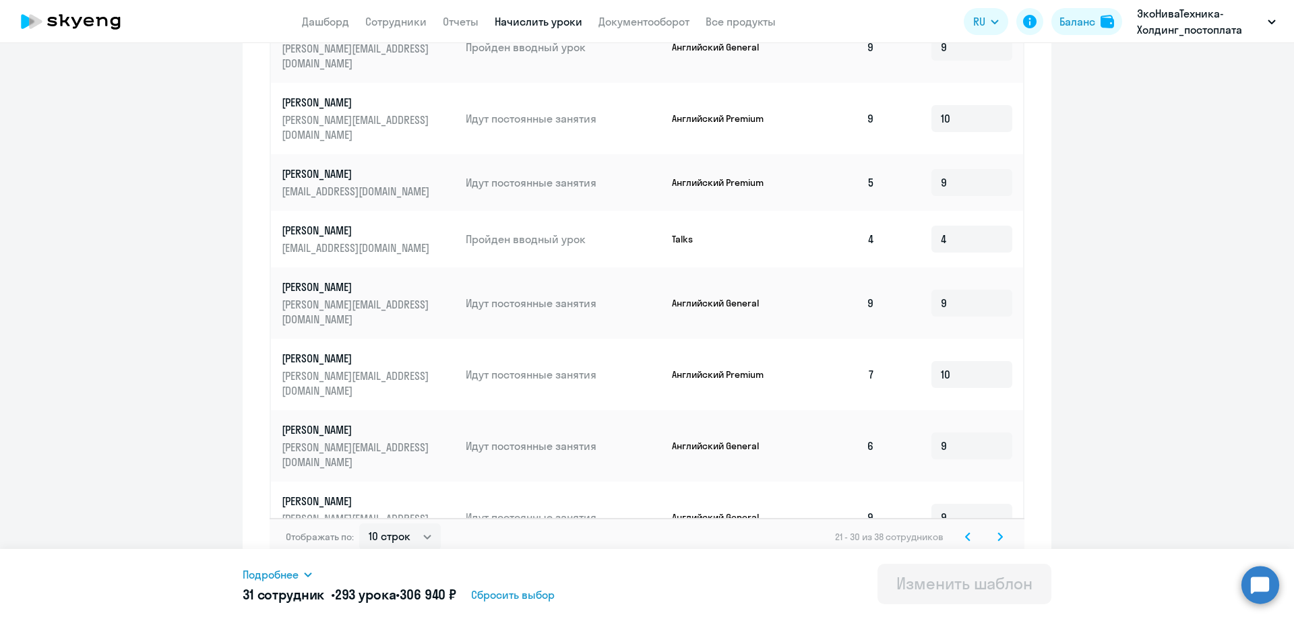
click at [997, 532] on icon at bounding box center [999, 536] width 5 height 9
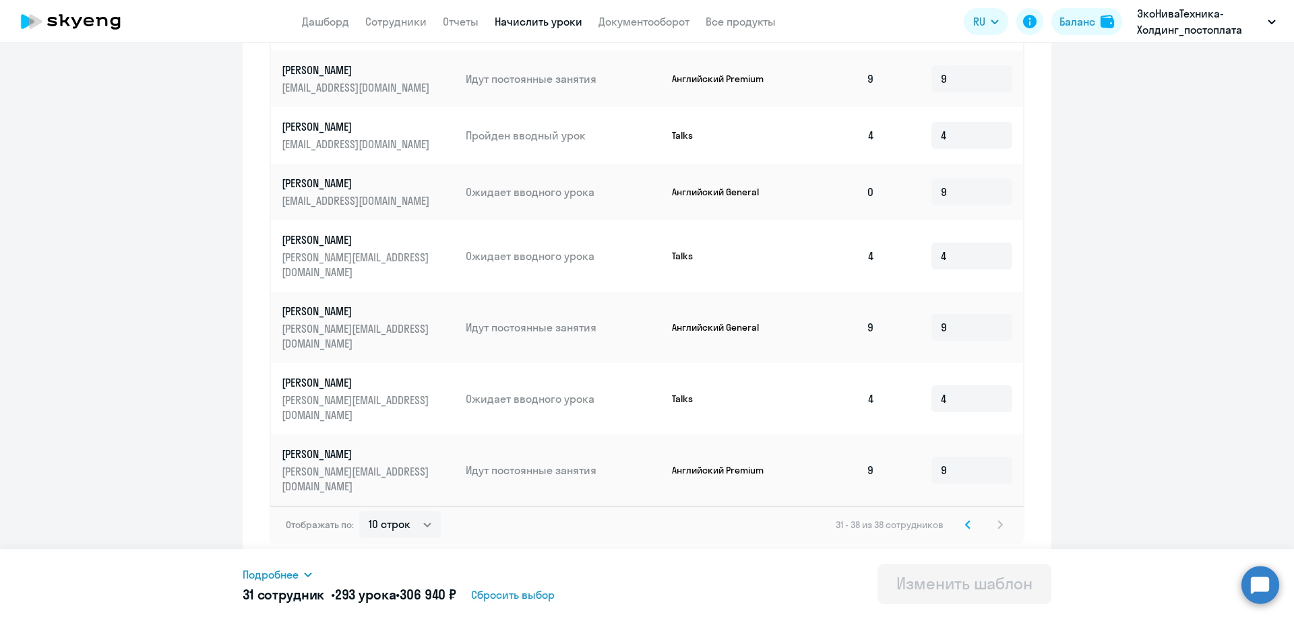
scroll to position [520, 0]
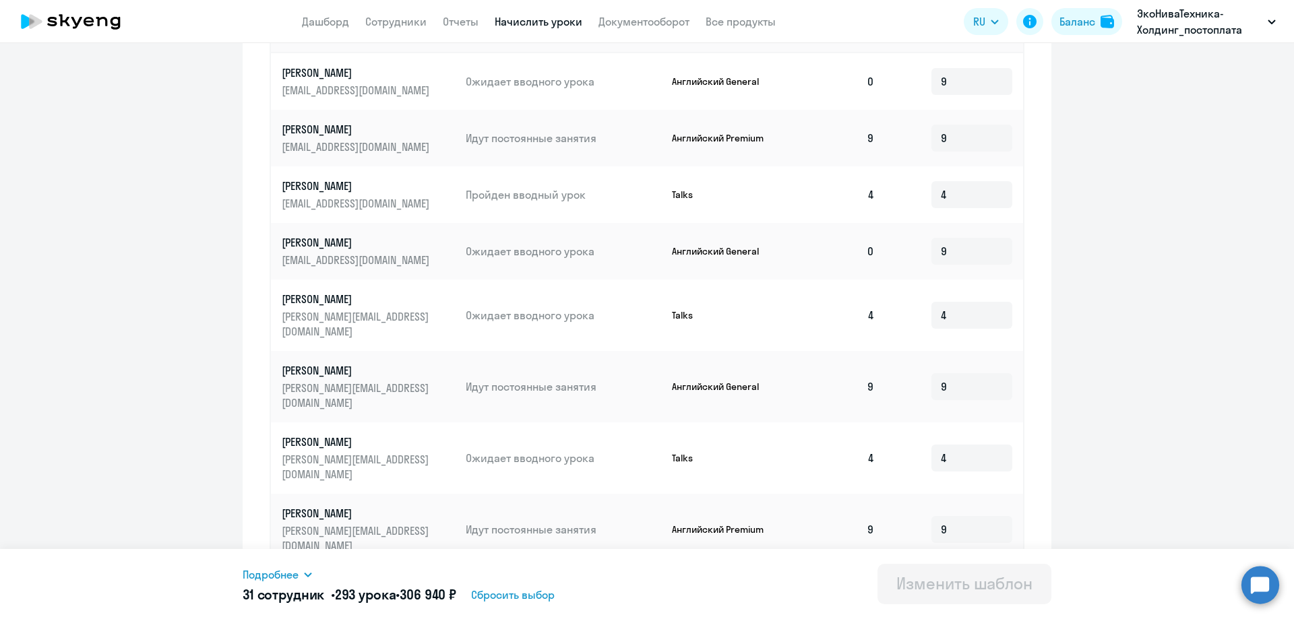
click at [997, 576] on div "31 - 38 из 38 сотрудников" at bounding box center [922, 584] width 172 height 16
click at [962, 576] on svg-icon at bounding box center [968, 584] width 16 height 16
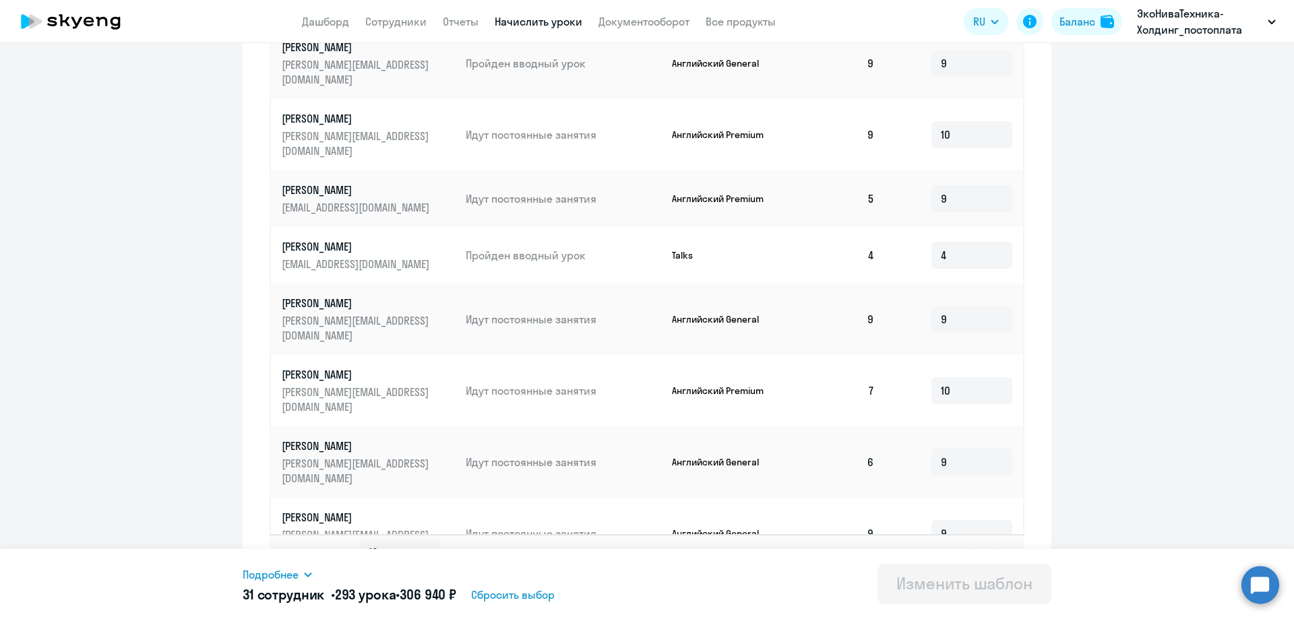
scroll to position [633, 0]
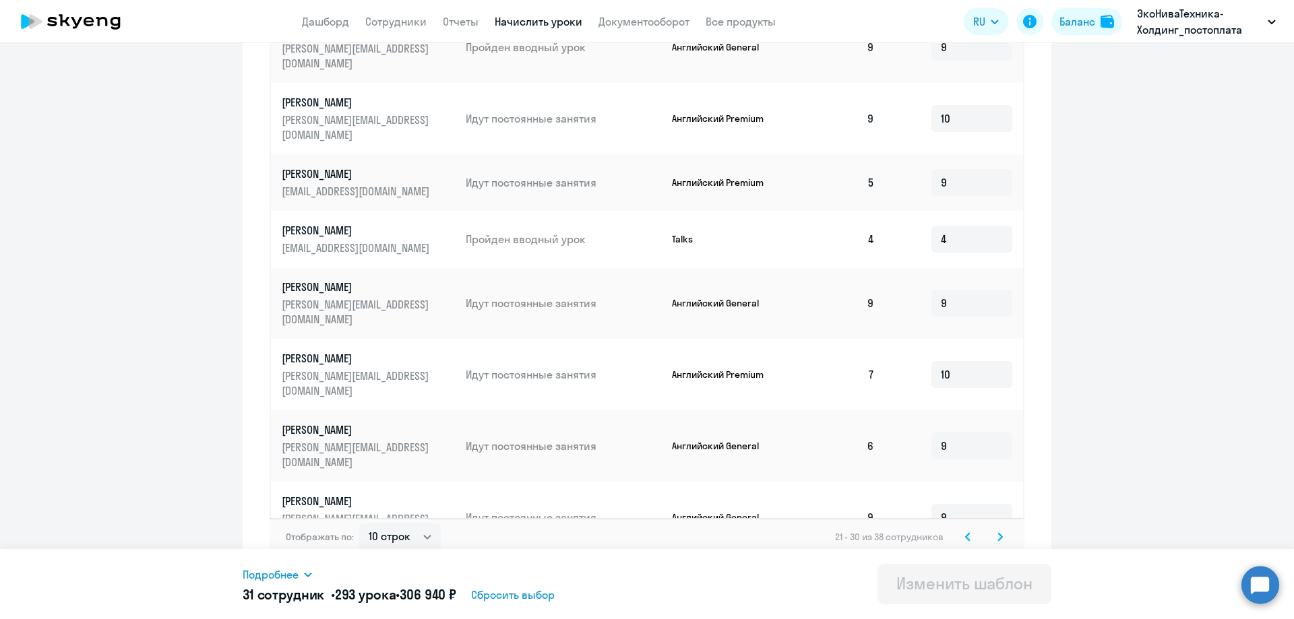
click at [965, 532] on icon at bounding box center [967, 536] width 5 height 9
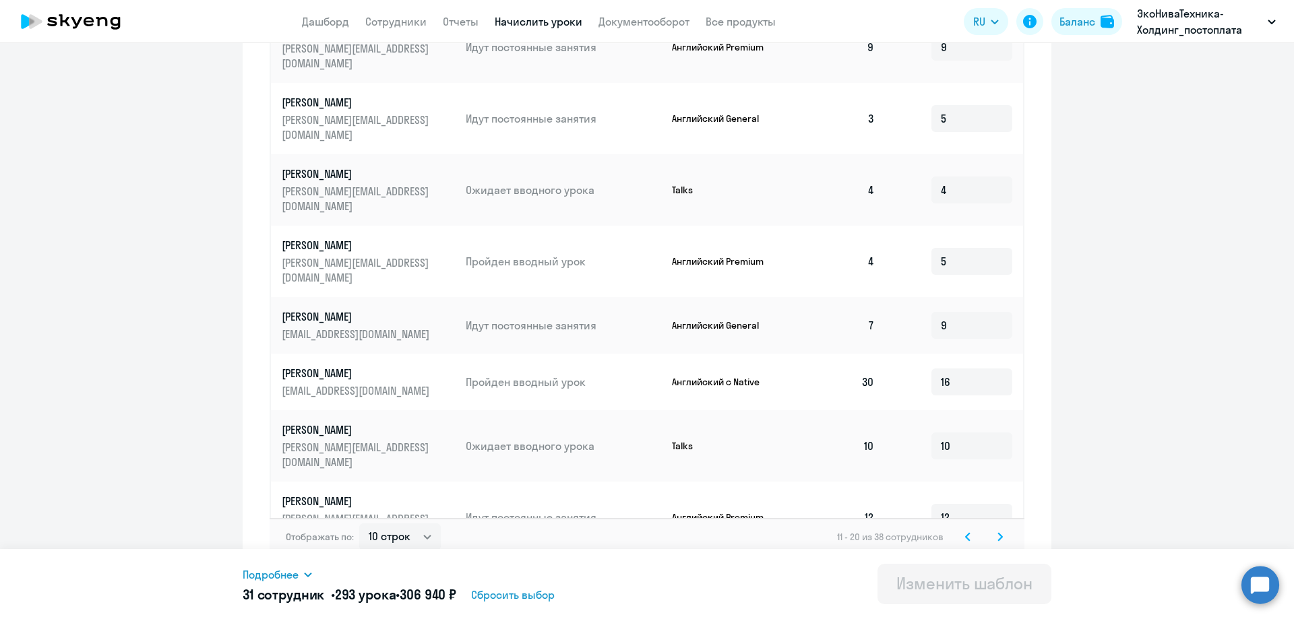
click at [1257, 596] on circle at bounding box center [1260, 585] width 38 height 38
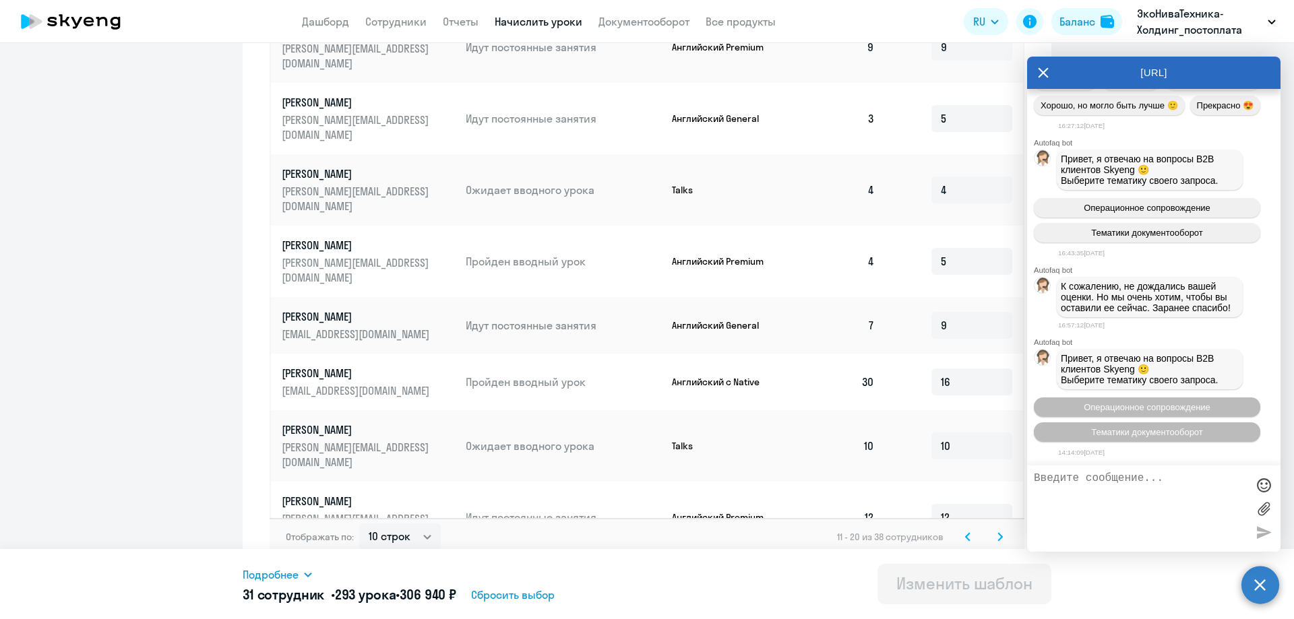
scroll to position [41830, 0]
